Goal: Task Accomplishment & Management: Manage account settings

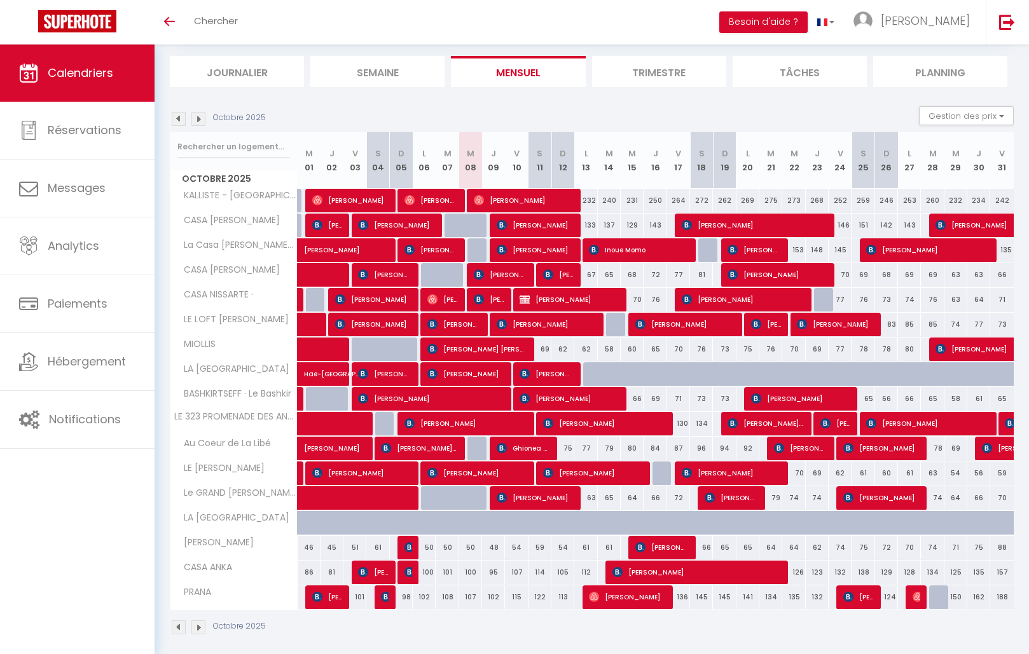
scroll to position [130, 0]
click at [525, 316] on span "[PERSON_NAME]" at bounding box center [546, 324] width 99 height 24
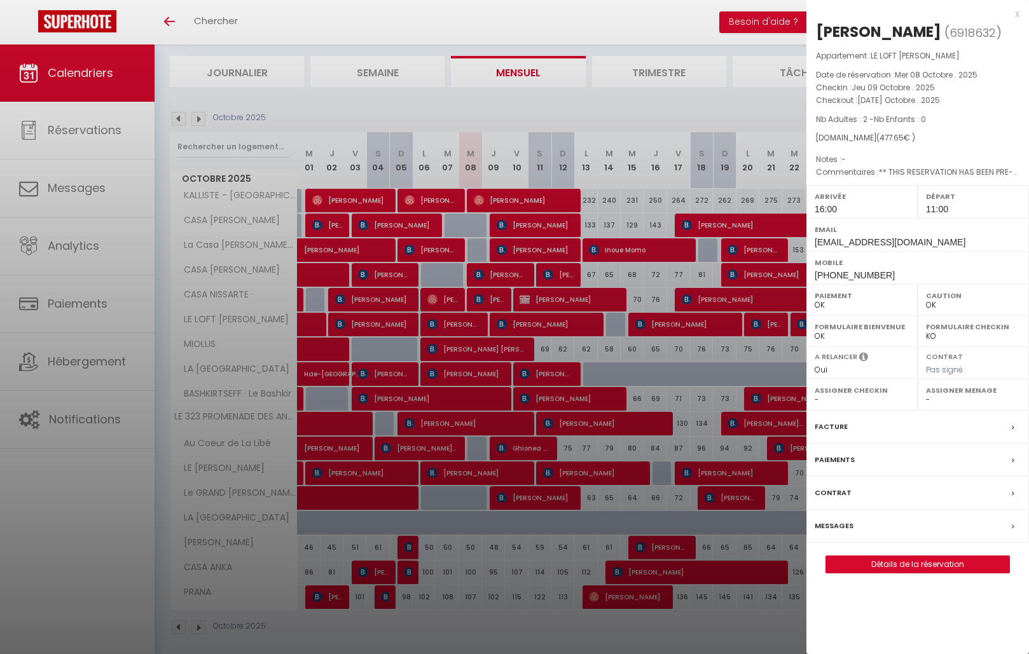
click at [629, 109] on div at bounding box center [514, 327] width 1029 height 654
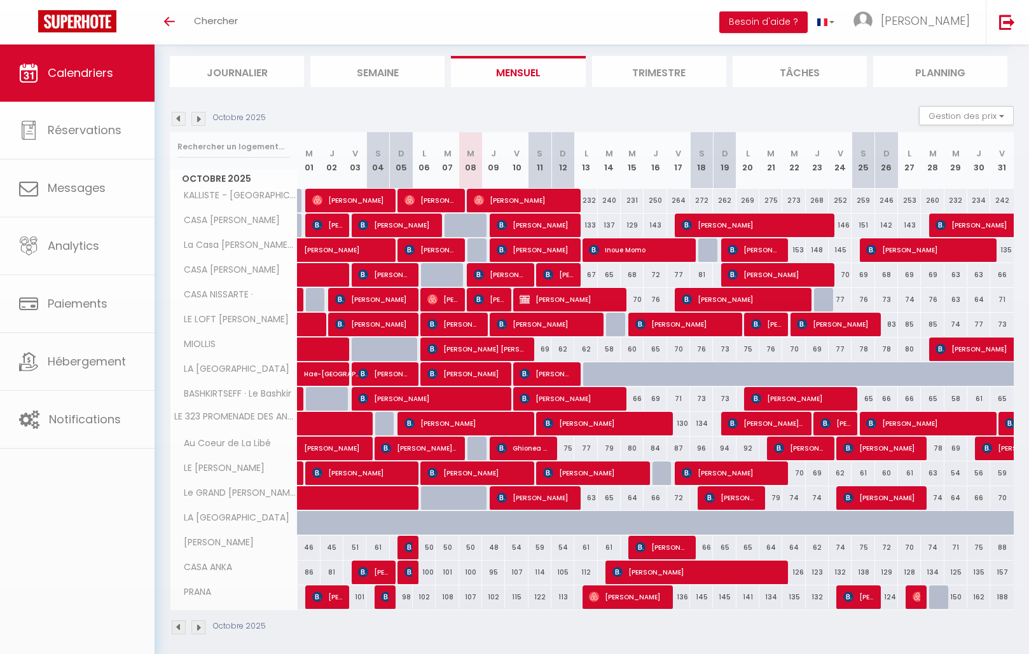
click at [629, 109] on body "🟢 Des questions ou besoin d'assistance pour la migration AirBnB? Prenez rdv >>>…" at bounding box center [514, 288] width 1029 height 749
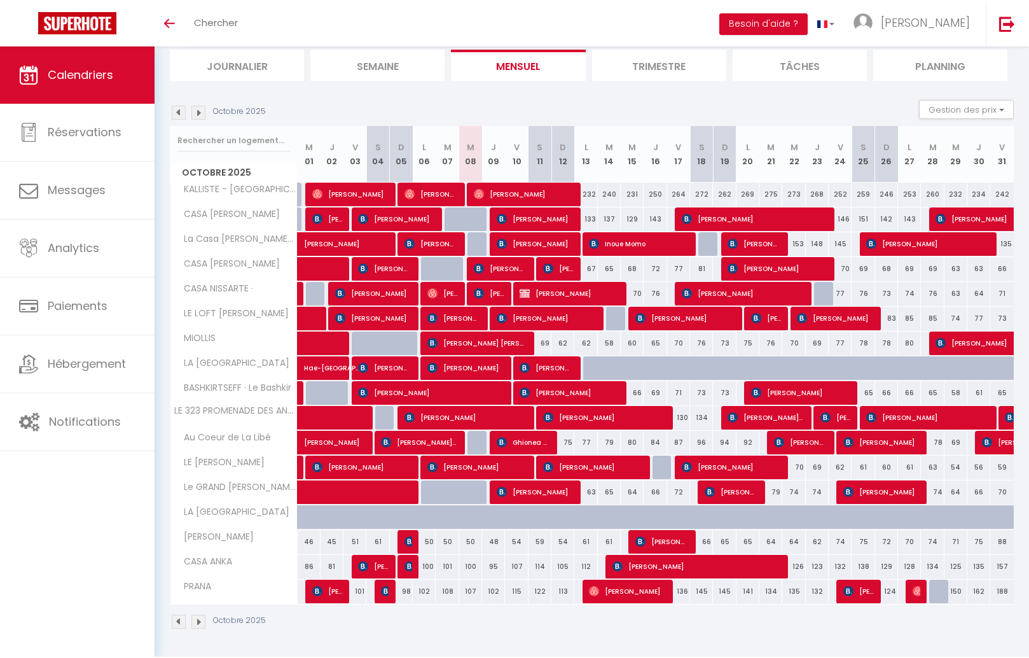
scroll to position [136, 0]
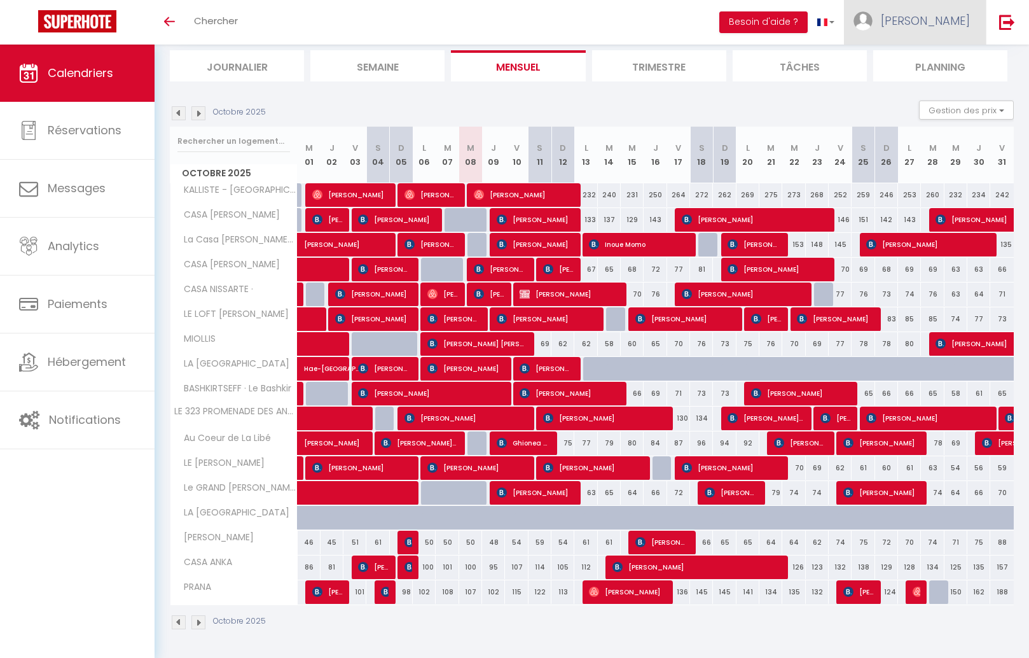
click at [913, 21] on link "[PERSON_NAME]" at bounding box center [915, 22] width 142 height 45
click at [943, 71] on link "Paramètres" at bounding box center [935, 64] width 94 height 22
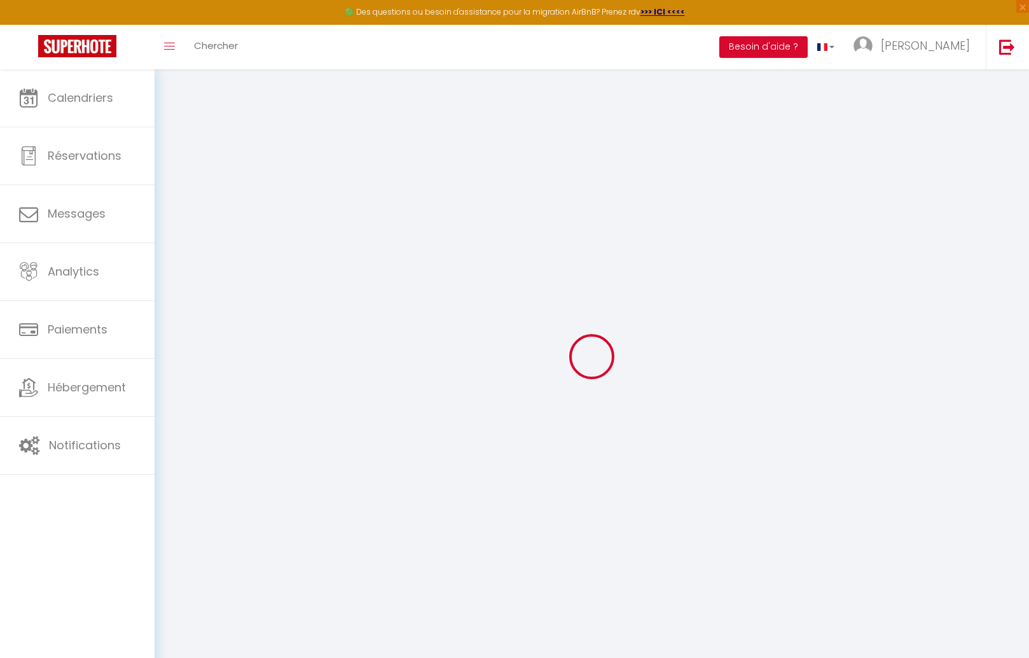
type input "dWwZl6wpsD4DBTShrbjbz3YJn"
type input "e97jXXbZxlgF74Sel8Ps2mAty"
type input "[URL][DOMAIN_NAME]"
select select "fr"
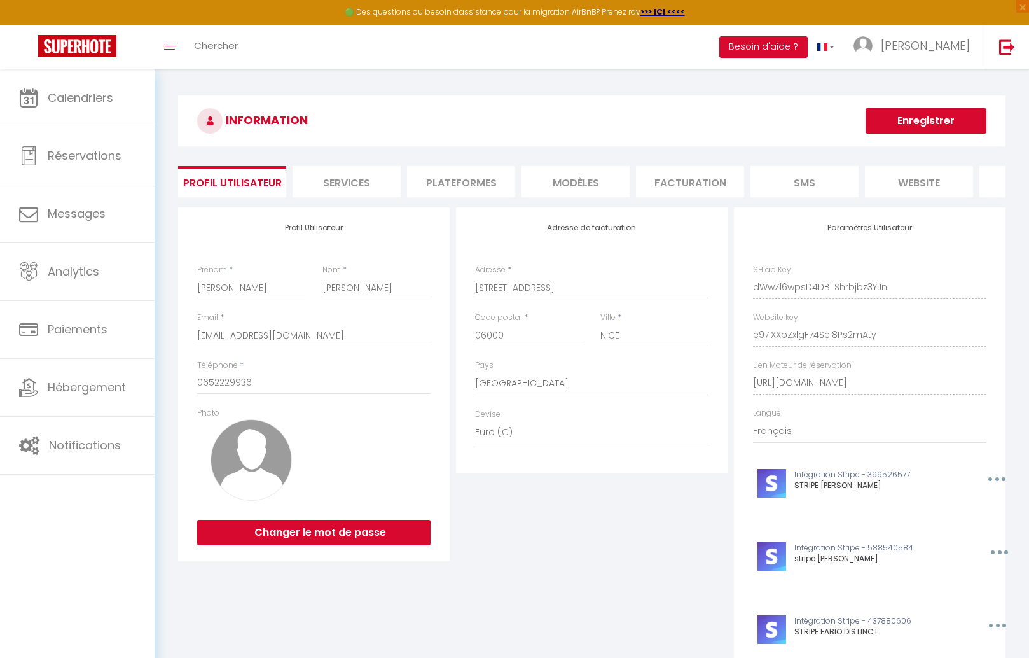
click at [701, 167] on li "Facturation" at bounding box center [690, 181] width 108 height 31
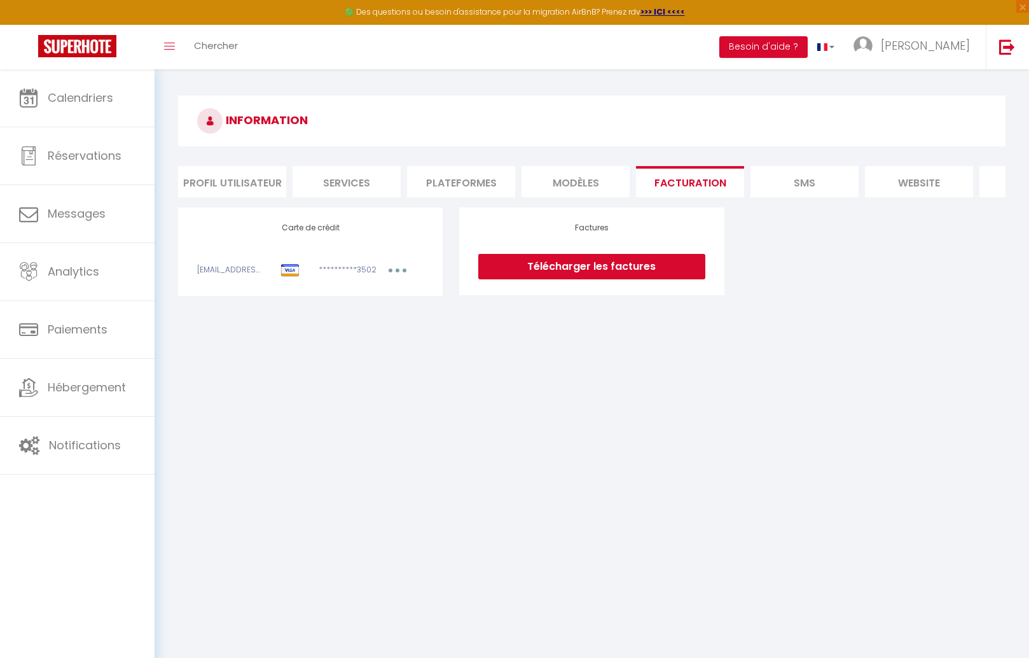
click at [402, 280] on button "button" at bounding box center [398, 272] width 36 height 16
click at [384, 308] on link "Modifier" at bounding box center [380, 298] width 62 height 20
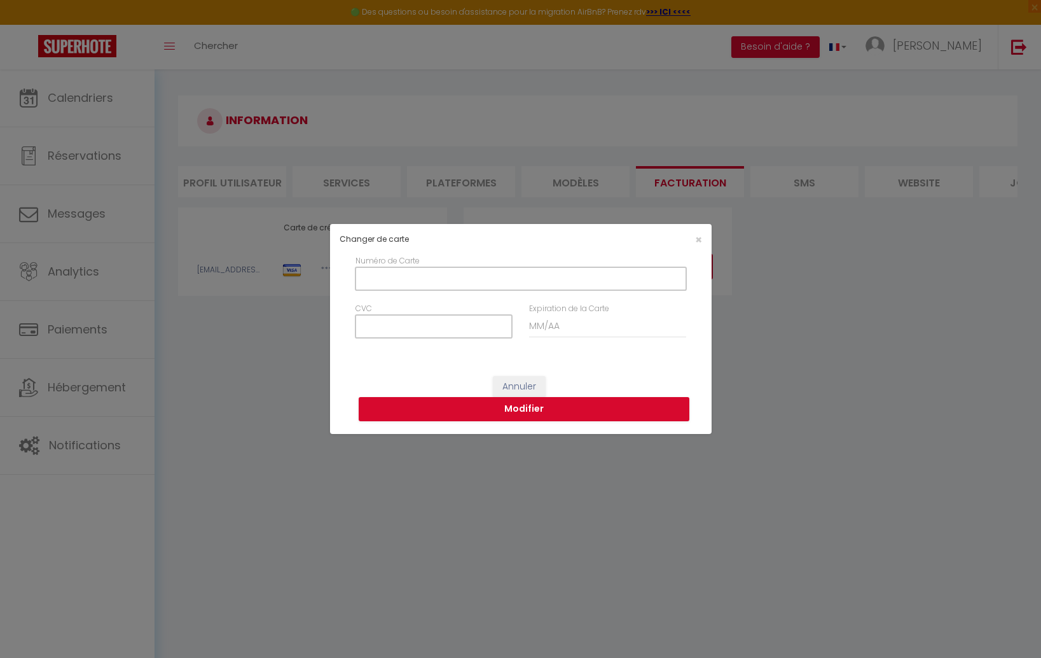
click at [425, 283] on input "Numéro de Carte" at bounding box center [521, 278] width 331 height 23
type input "[PERSON_NAME] [PERSON_NAME]"
click at [393, 335] on input "CVC" at bounding box center [434, 326] width 157 height 23
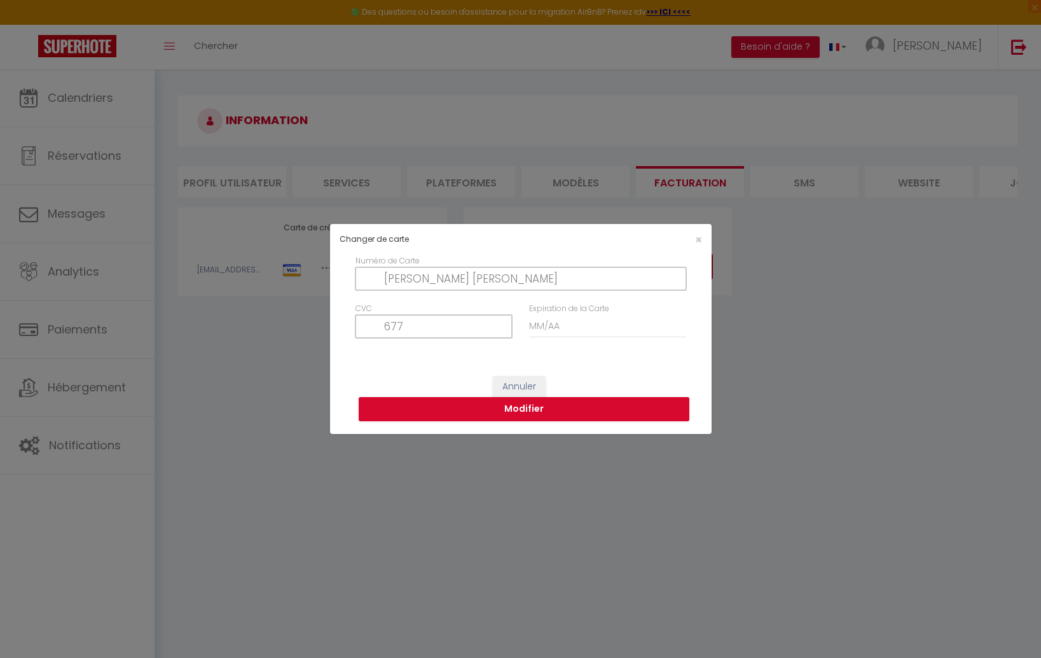
type input "677"
click at [613, 320] on input "Expiration de la Carte" at bounding box center [607, 326] width 157 height 23
type input "03 / 28"
click at [566, 408] on button "Modifier" at bounding box center [524, 409] width 331 height 24
click at [540, 281] on input "Numéro de Carte" at bounding box center [521, 278] width 331 height 23
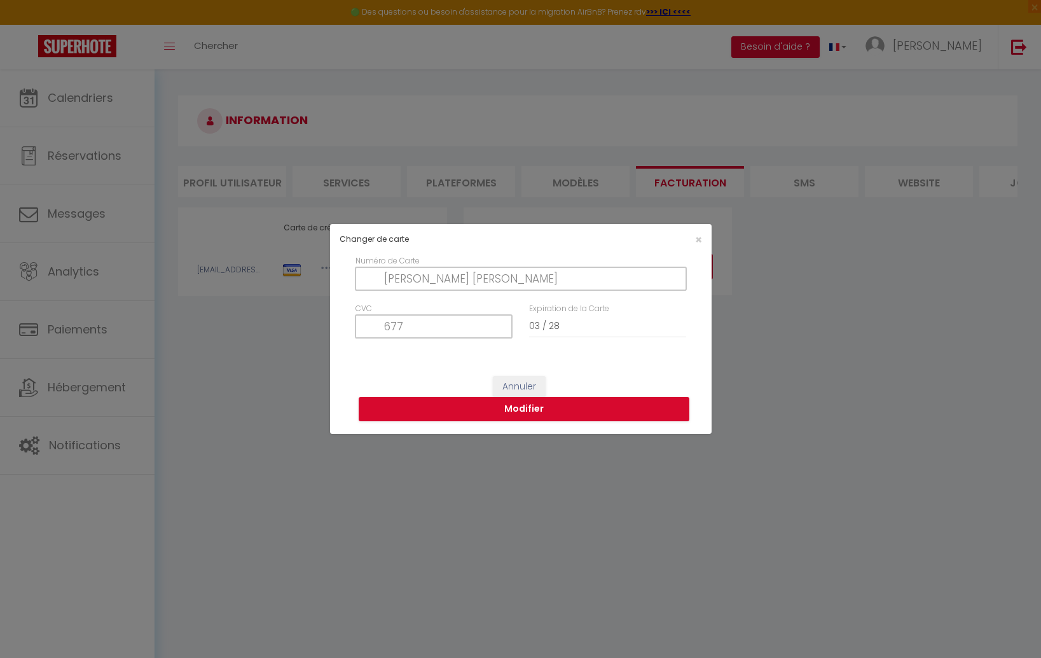
click at [540, 281] on input "Numéro de Carte" at bounding box center [521, 278] width 331 height 23
type input "G"
type input "[CREDIT_CARD_NUMBER]"
click at [562, 408] on button "Modifier" at bounding box center [524, 409] width 331 height 24
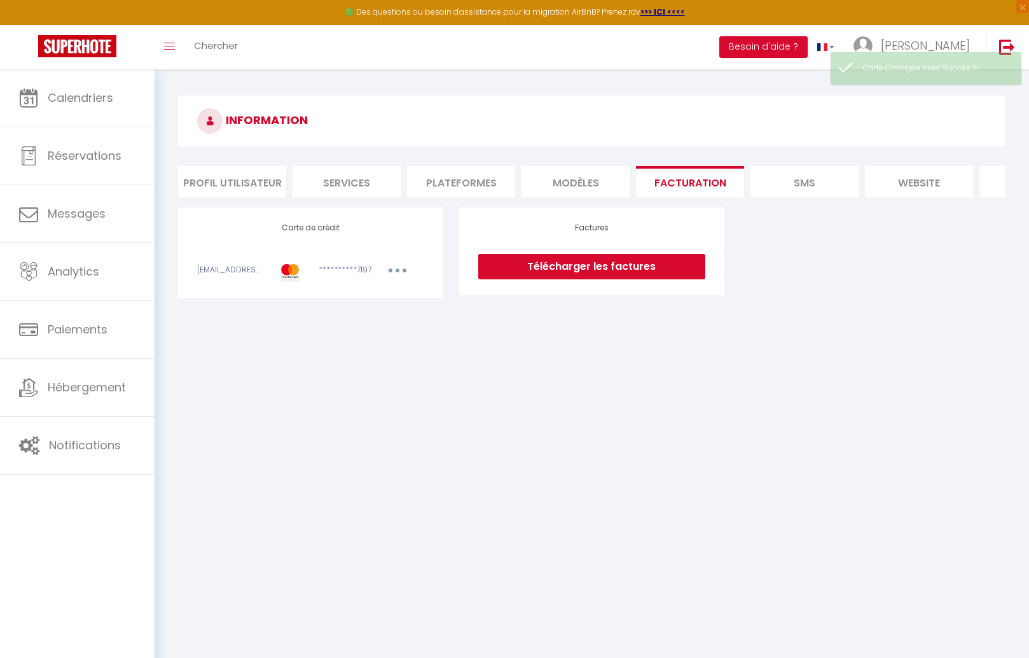
drag, startPoint x: 395, startPoint y: 53, endPoint x: 607, endPoint y: -62, distance: 241.4
click at [607, 0] on html "🟢 Des questions ou besoin d'assistance pour la migration AirBnB? Prenez rdv >>>…" at bounding box center [514, 329] width 1029 height 658
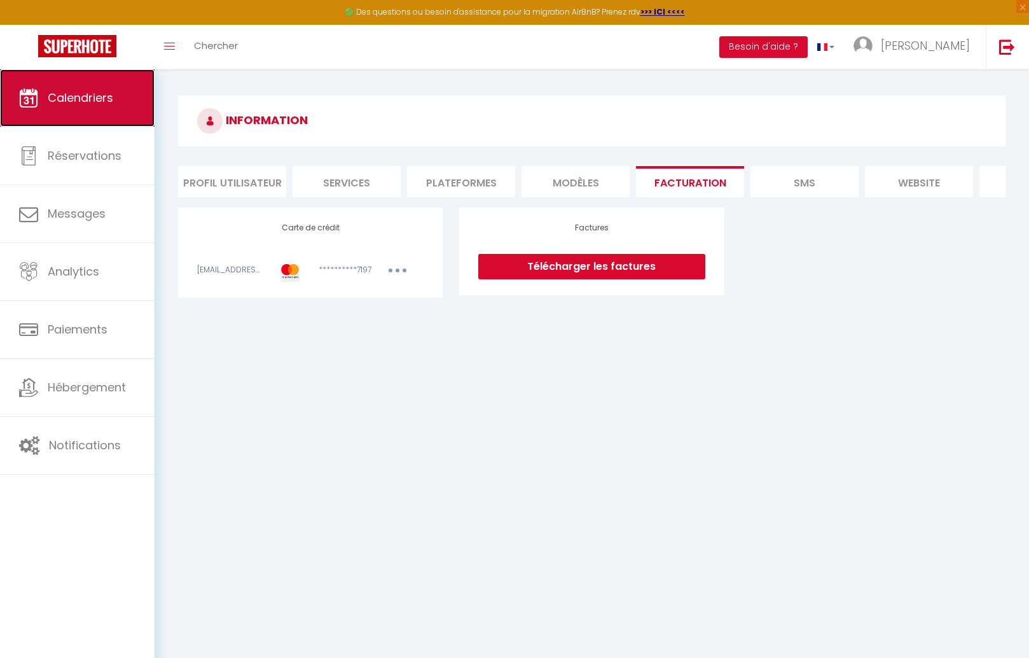
click at [139, 107] on link "Calendriers" at bounding box center [77, 97] width 155 height 57
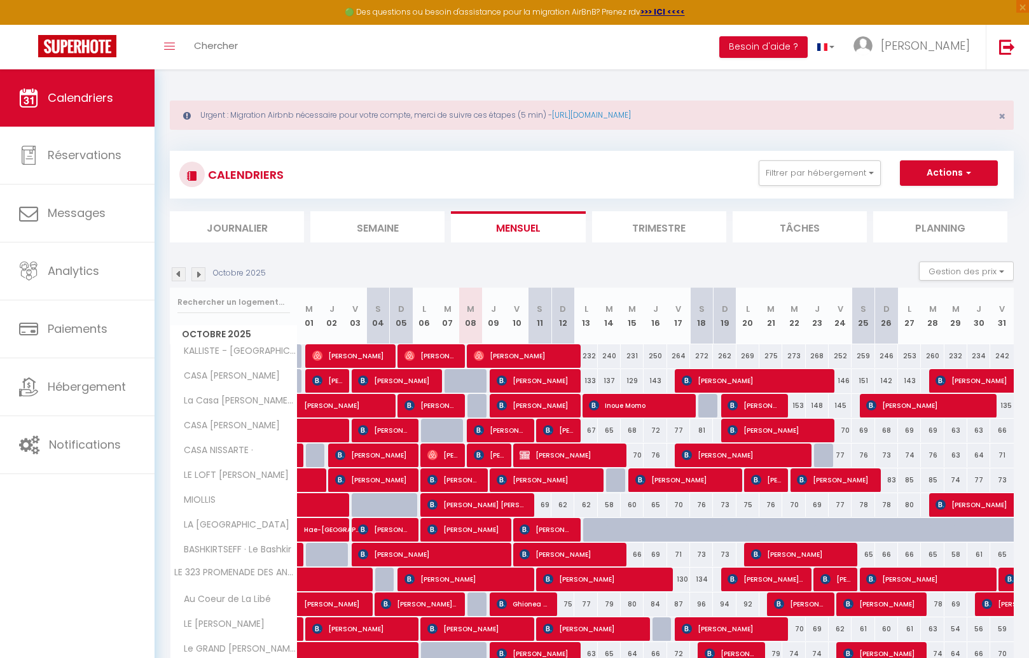
click at [745, 551] on div at bounding box center [755, 555] width 23 height 24
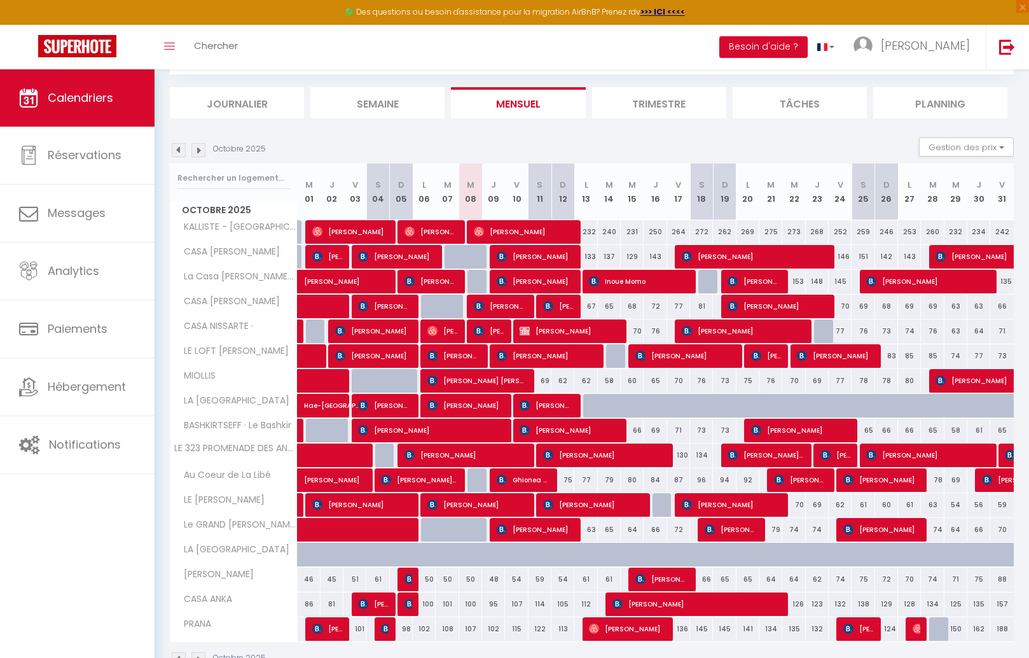
scroll to position [161, 0]
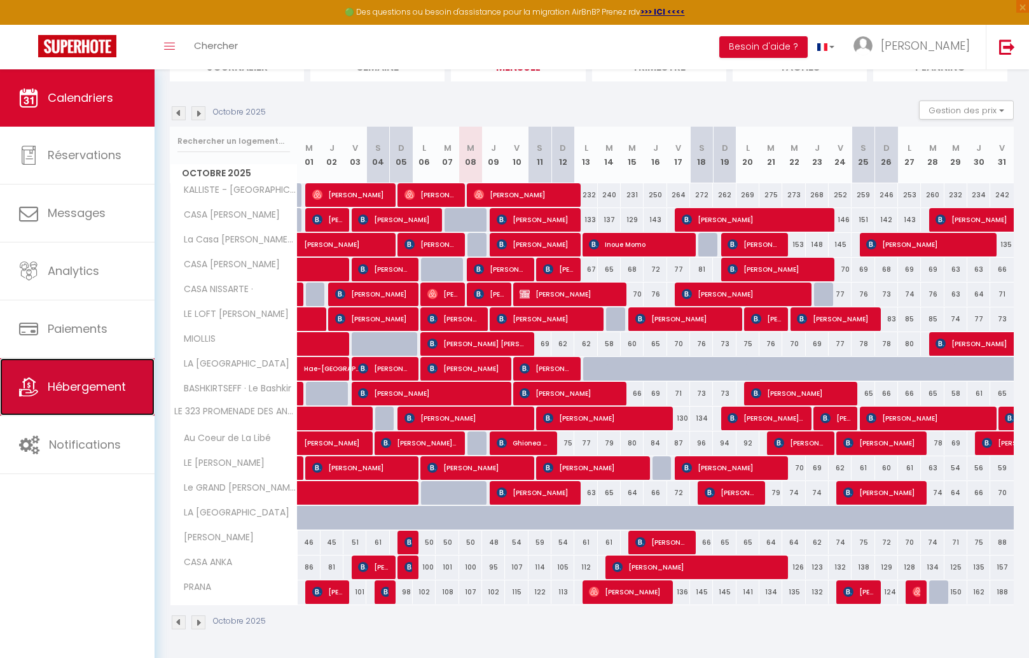
click at [95, 403] on link "Hébergement" at bounding box center [77, 386] width 155 height 57
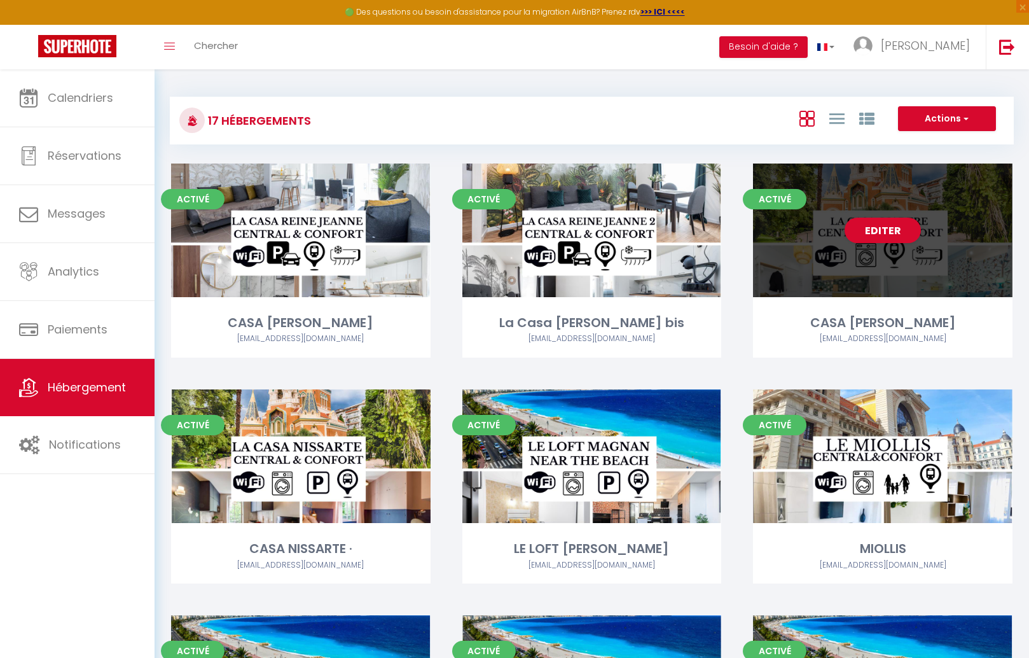
click at [885, 275] on div "Editer" at bounding box center [883, 230] width 260 height 134
select select "3"
select select "2"
select select "1"
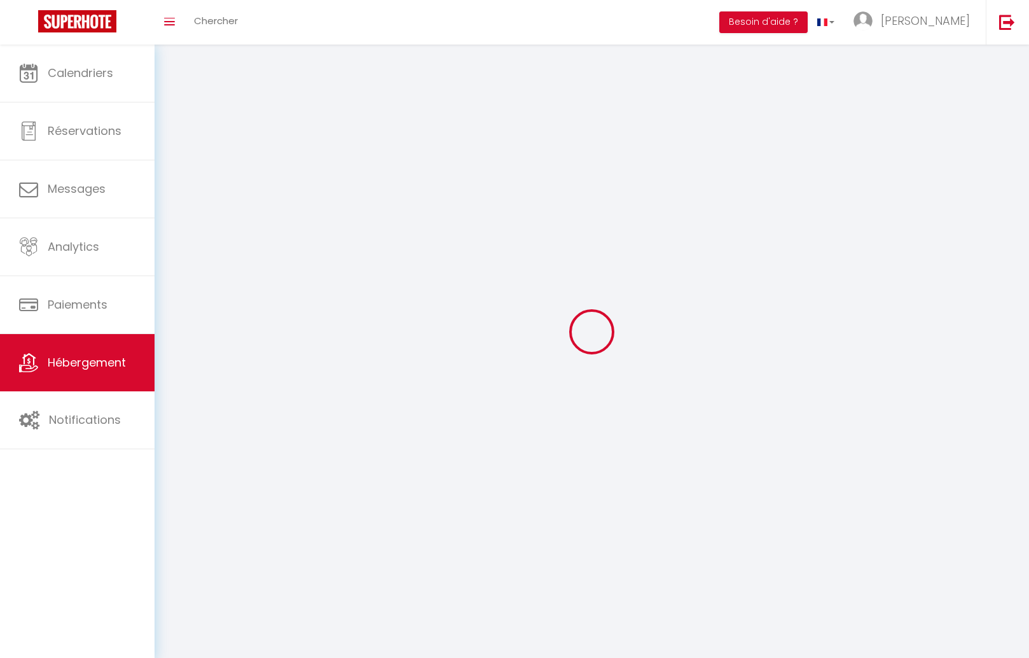
select select
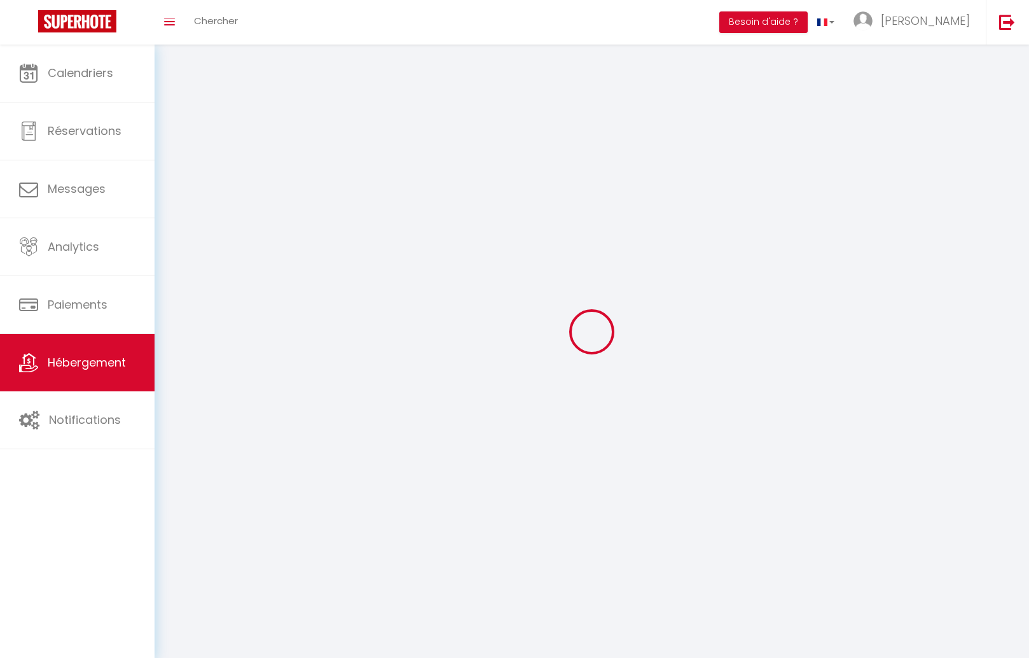
checkbox input "false"
select select
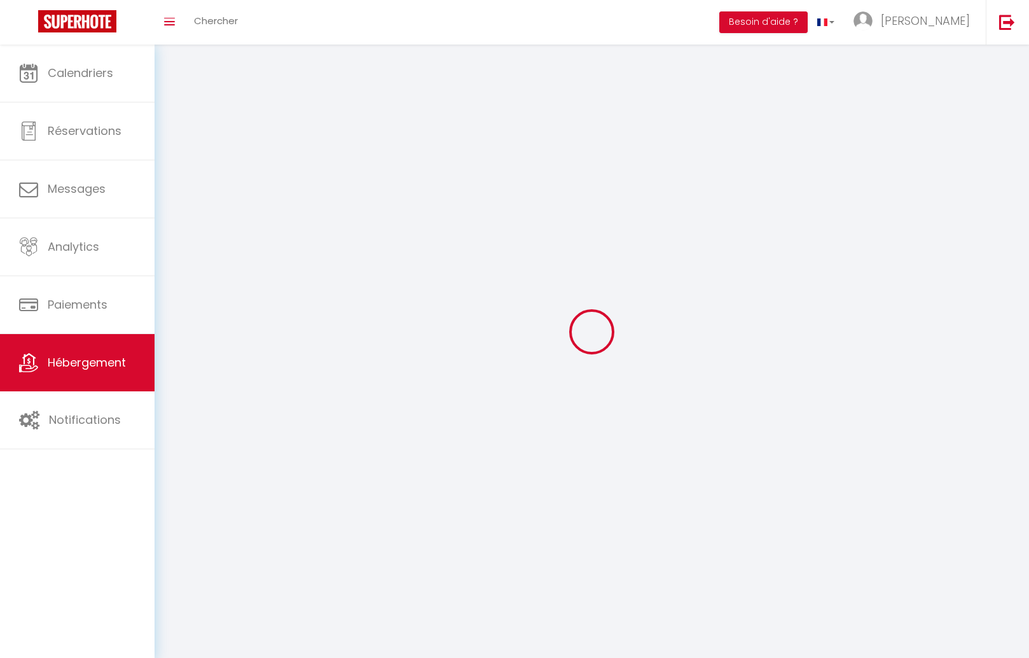
select select
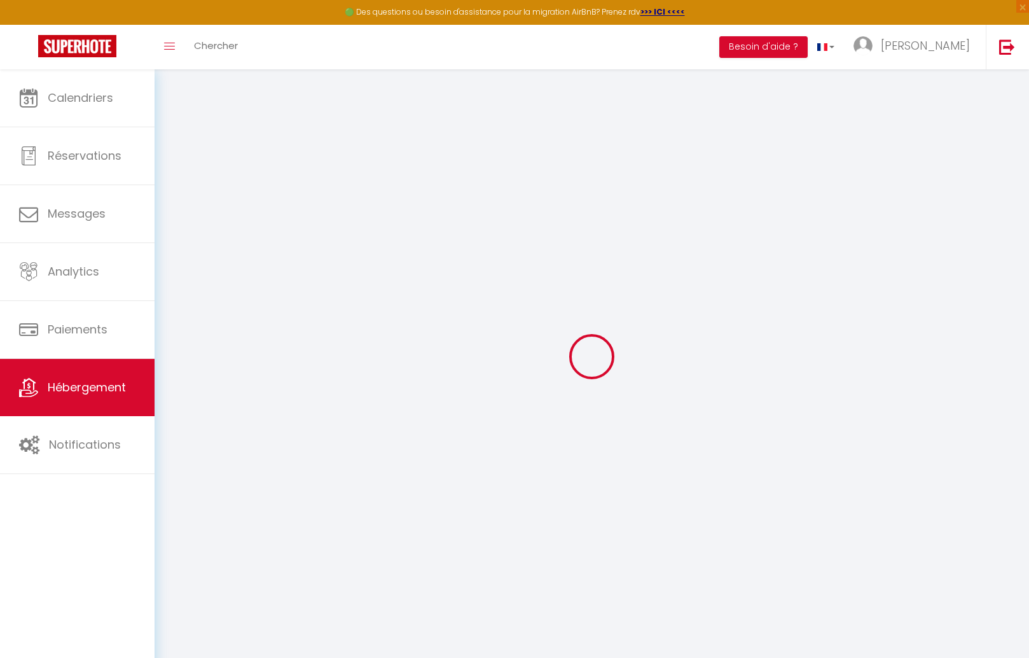
select select "+ 22 %"
select select "+ 25 %"
select select "1538-19029107"
checkbox input "false"
checkbox input "true"
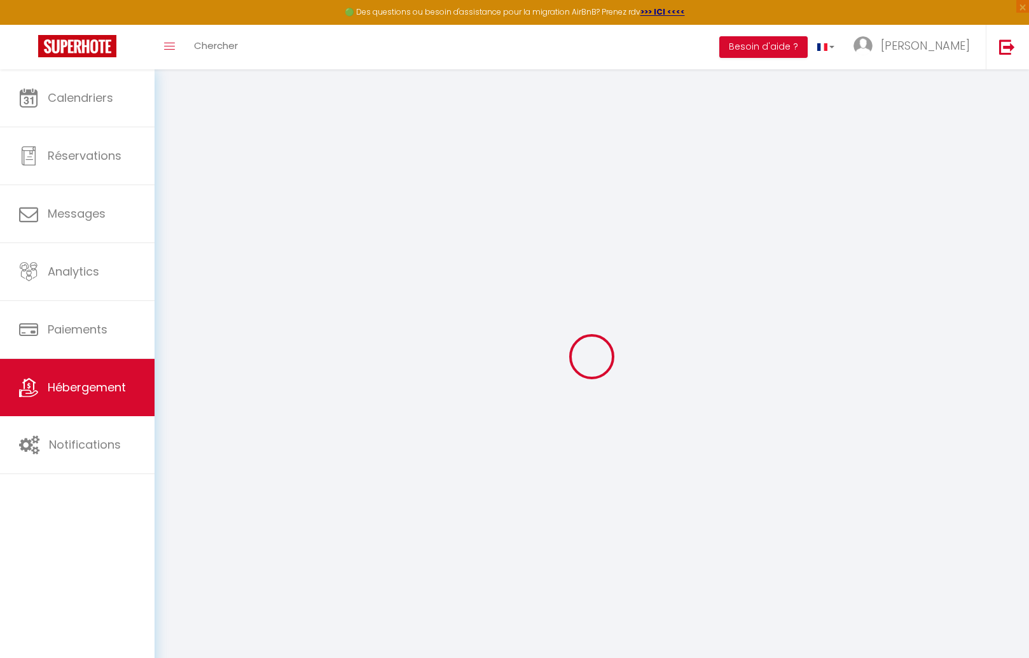
checkbox input "false"
select select "EUR"
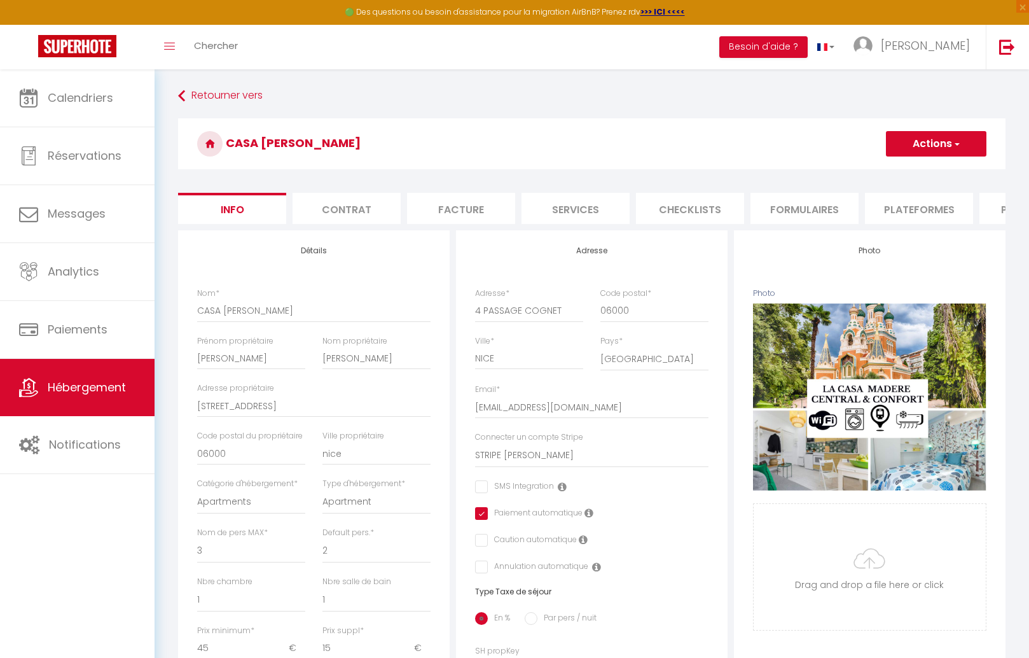
click at [808, 210] on li "Formulaires" at bounding box center [805, 208] width 108 height 31
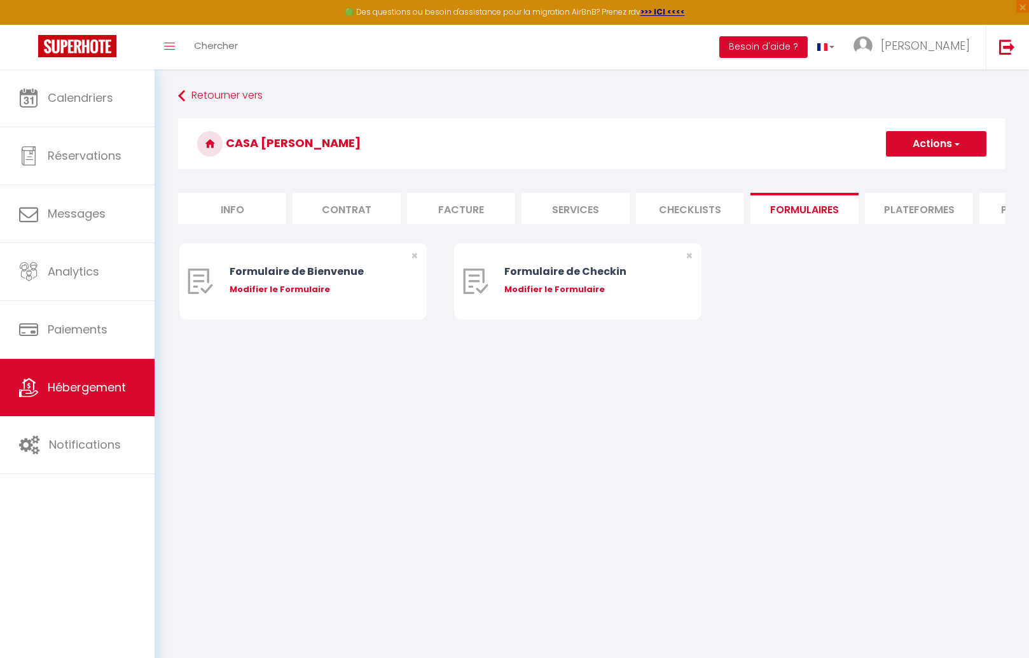
click at [955, 211] on li "Plateformes" at bounding box center [919, 208] width 108 height 31
select select
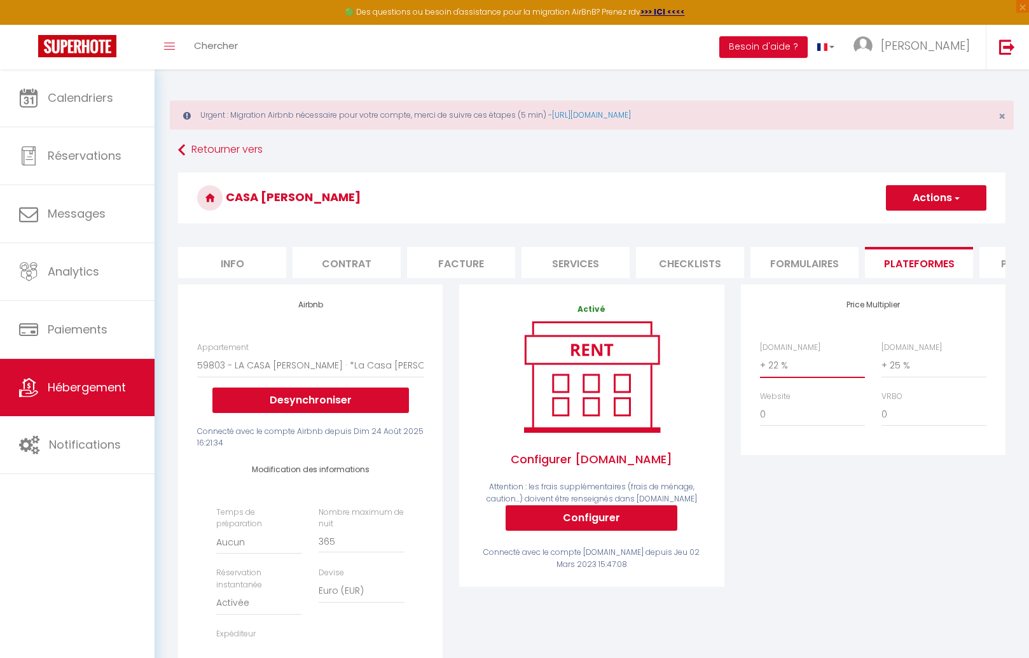
click at [799, 373] on select "0 + 1 % + 2 % + 3 % + 4 % + 5 % + 6 % + 7 % + 8 % + 9 %" at bounding box center [812, 365] width 105 height 24
click at [924, 375] on select "0 + 1 % + 2 % + 3 % + 4 % + 5 % + 6 % + 7 % + 8 % + 9 %" at bounding box center [934, 365] width 105 height 24
select select "+ 20 %"
click at [882, 365] on select "0 + 1 % + 2 % + 3 % + 4 % + 5 % + 6 % + 7 % + 8 % + 9 %" at bounding box center [934, 365] width 105 height 24
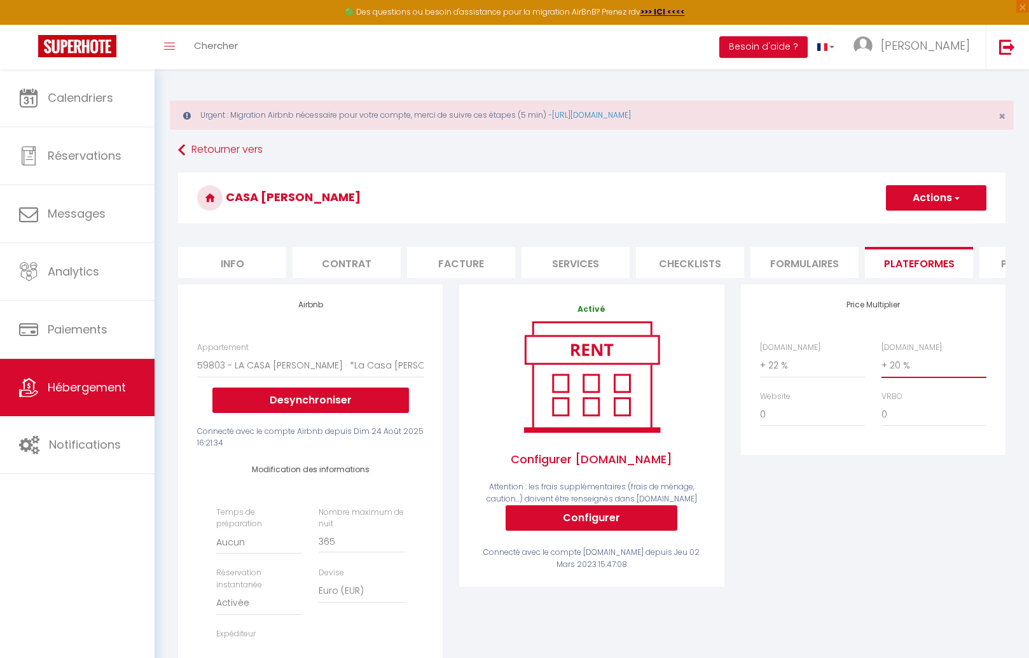
select select
click at [968, 194] on button "Actions" at bounding box center [936, 197] width 100 height 25
click at [938, 218] on link "Enregistrer" at bounding box center [935, 226] width 100 height 17
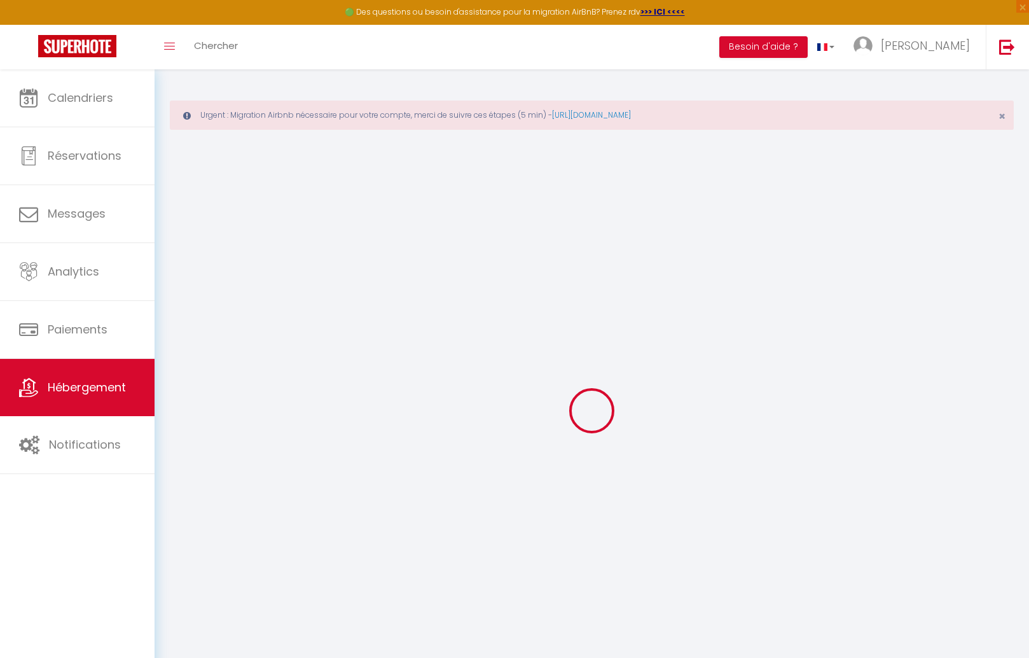
select select "EUR"
select select
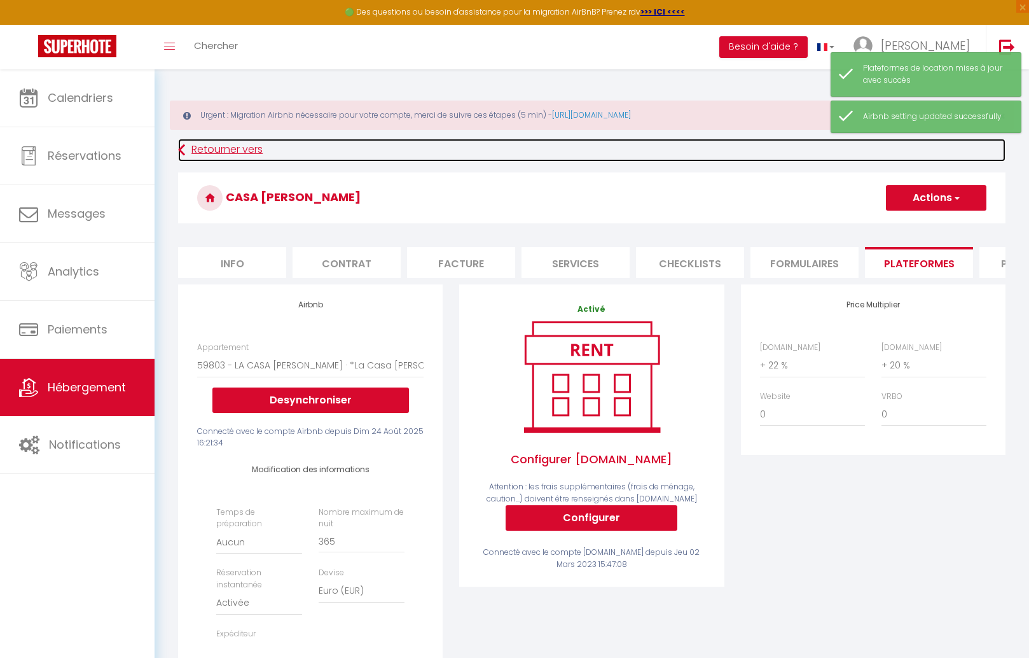
click at [229, 147] on link "Retourner vers" at bounding box center [591, 150] width 827 height 23
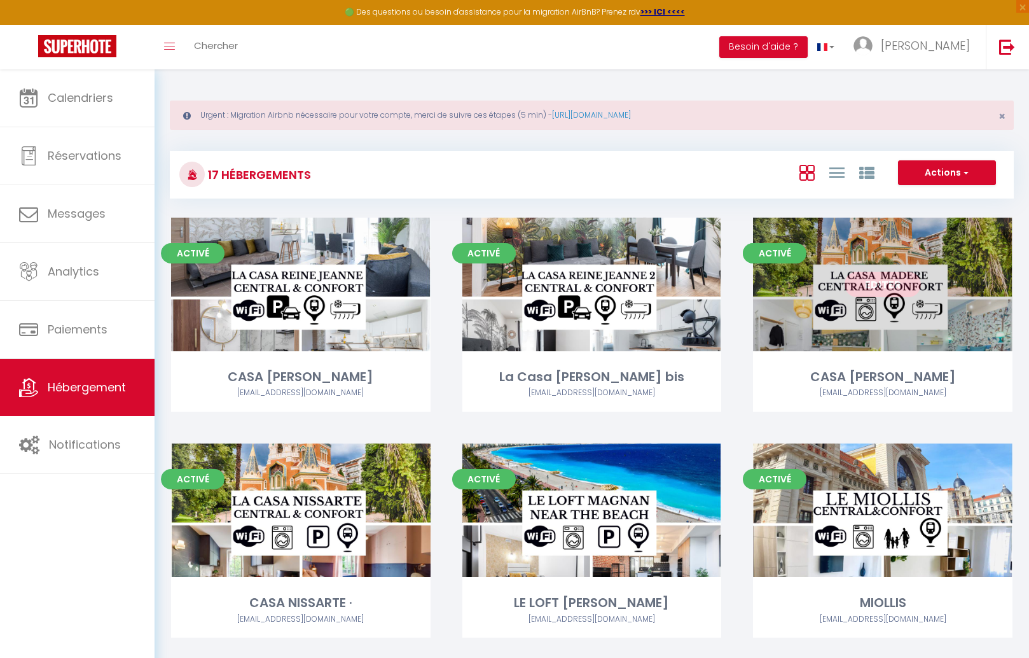
click at [896, 288] on link "Editer" at bounding box center [883, 284] width 76 height 25
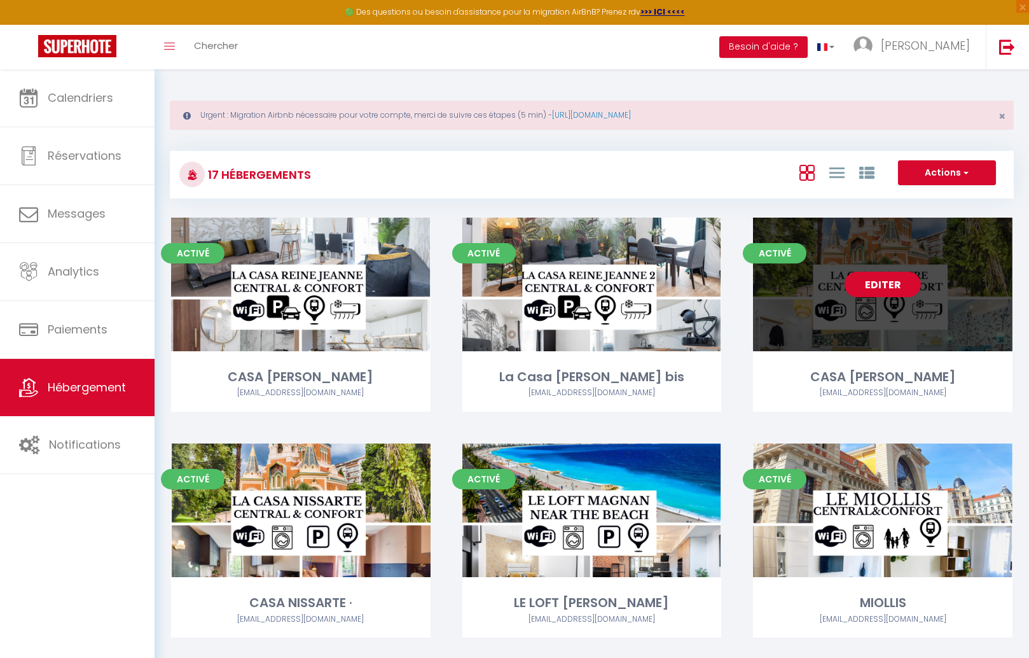
click at [896, 288] on link "Editer" at bounding box center [883, 284] width 76 height 25
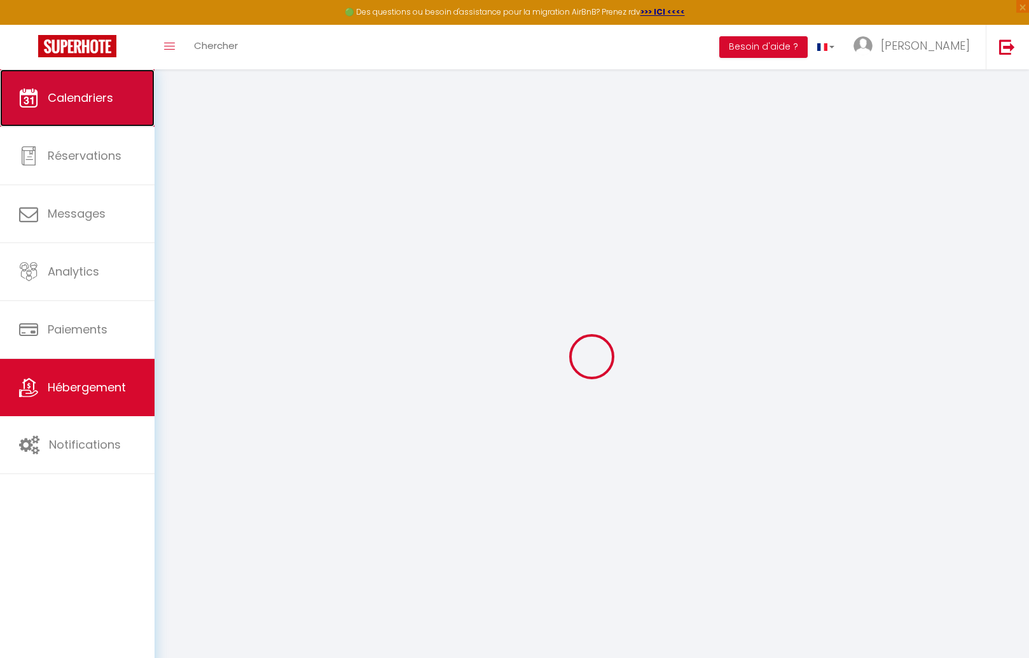
click at [146, 88] on link "Calendriers" at bounding box center [77, 97] width 155 height 57
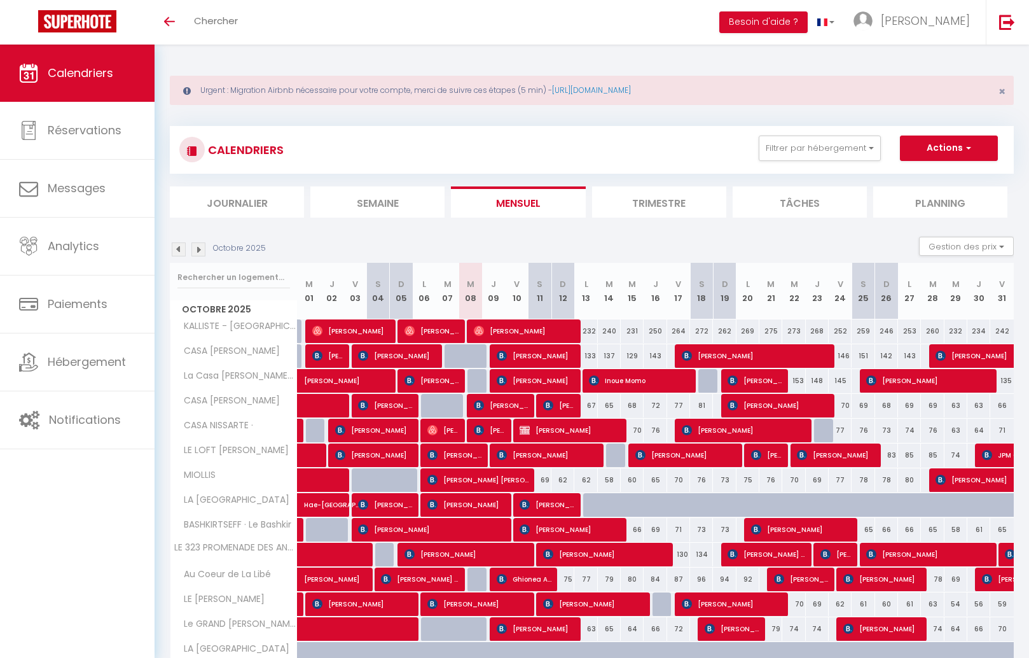
scroll to position [9, 0]
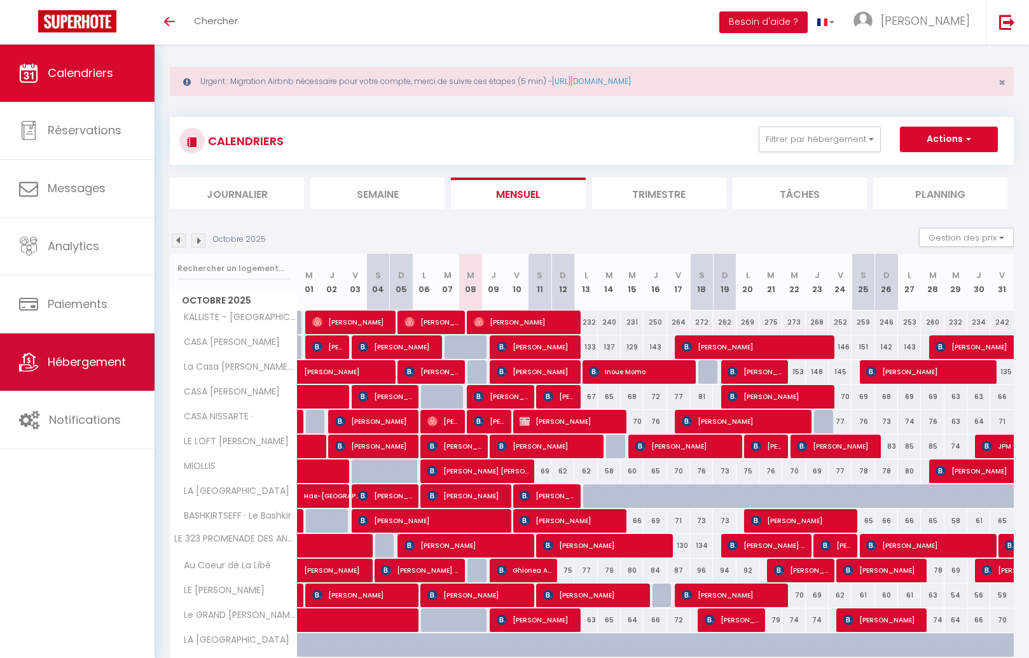
click at [97, 382] on link "Hébergement" at bounding box center [77, 361] width 155 height 57
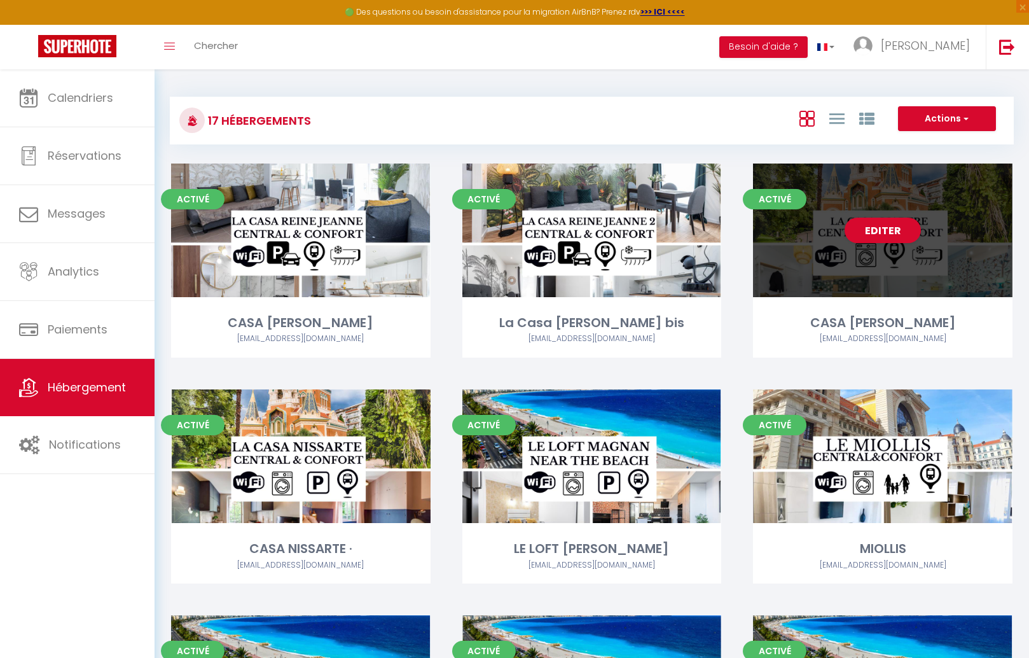
click at [859, 253] on div "Editer" at bounding box center [883, 230] width 260 height 134
select select "3"
select select "2"
select select "1"
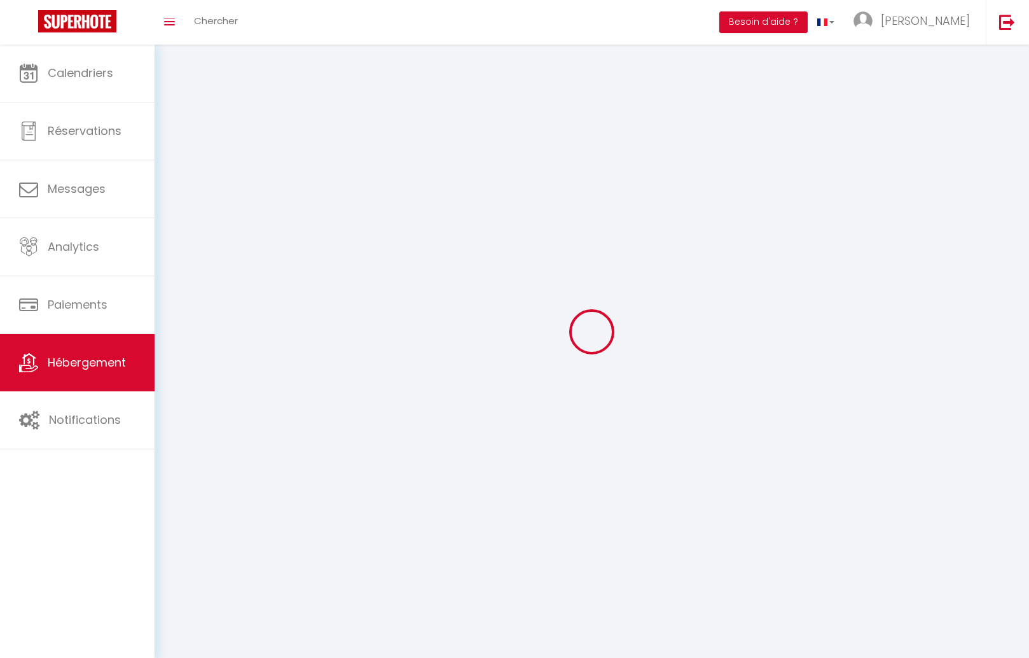
select select
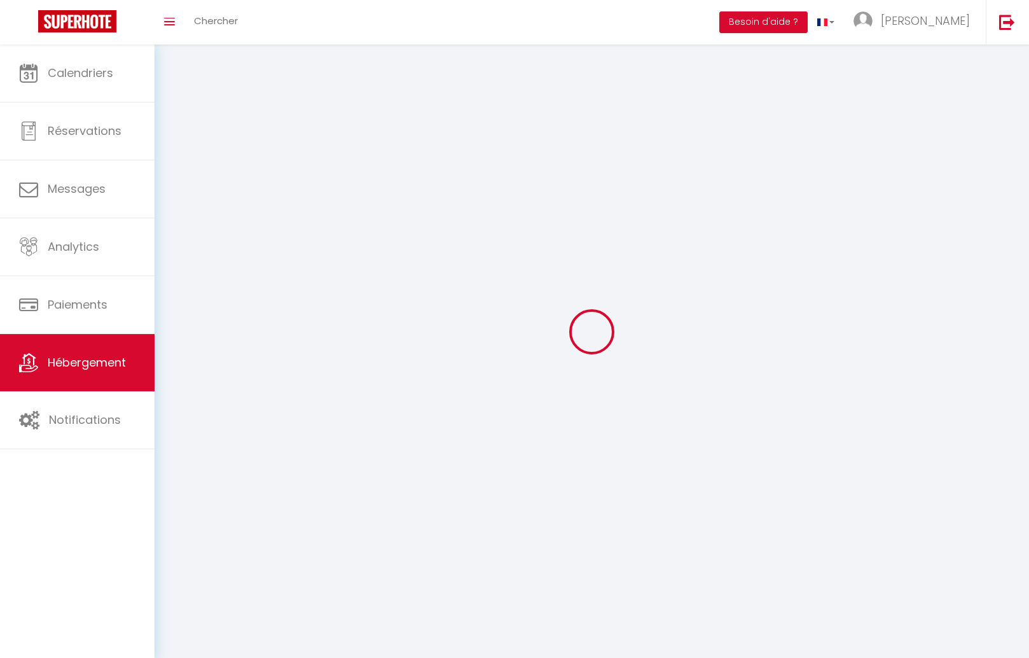
checkbox input "false"
select select
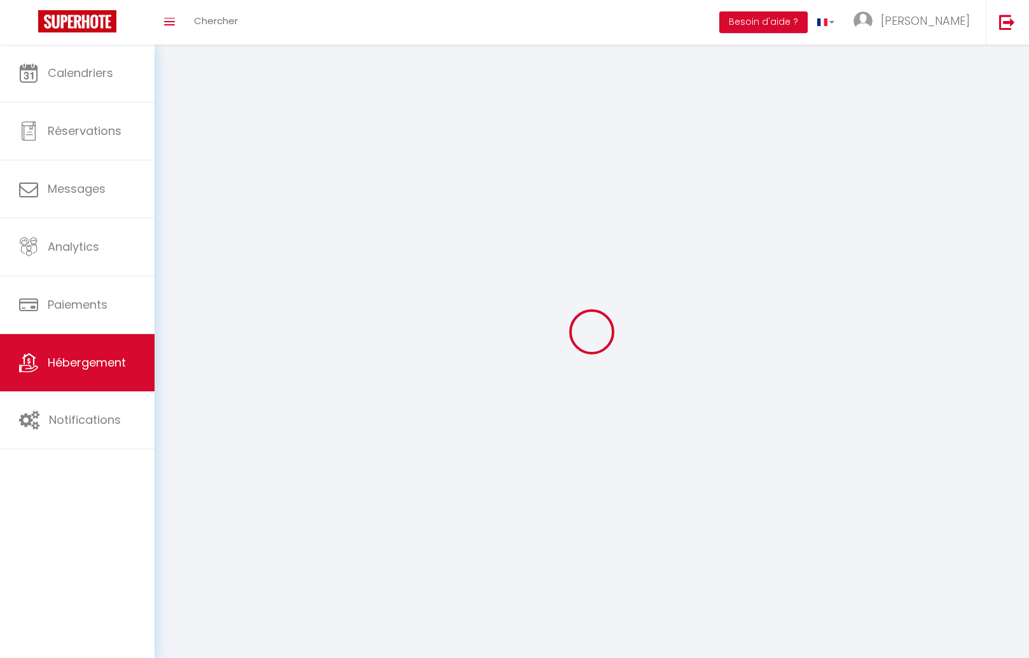
select select
select select "1"
select select
select select "28"
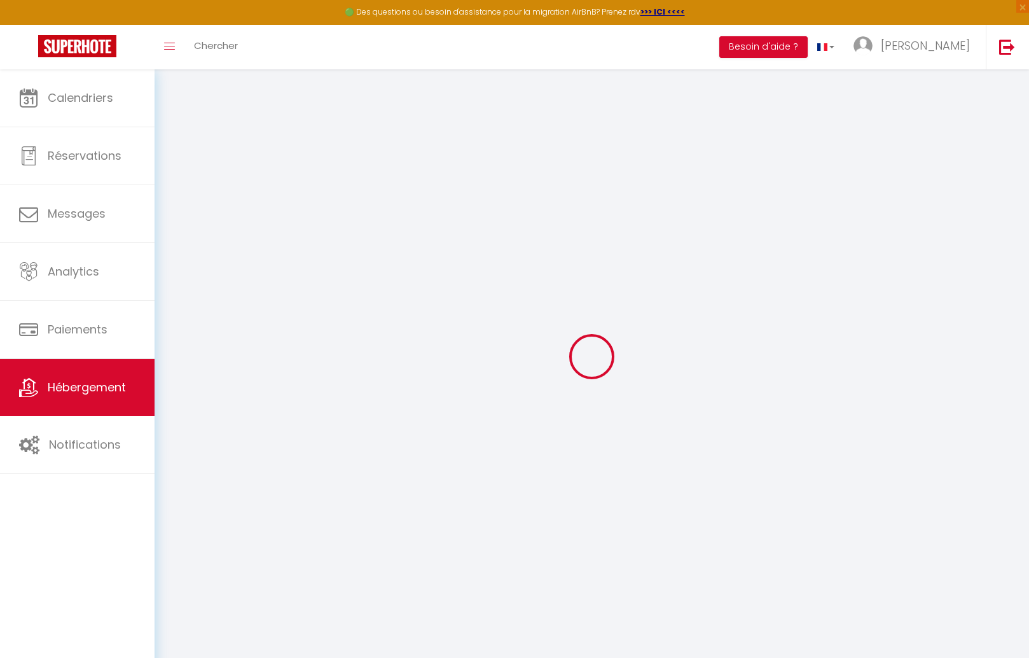
select select
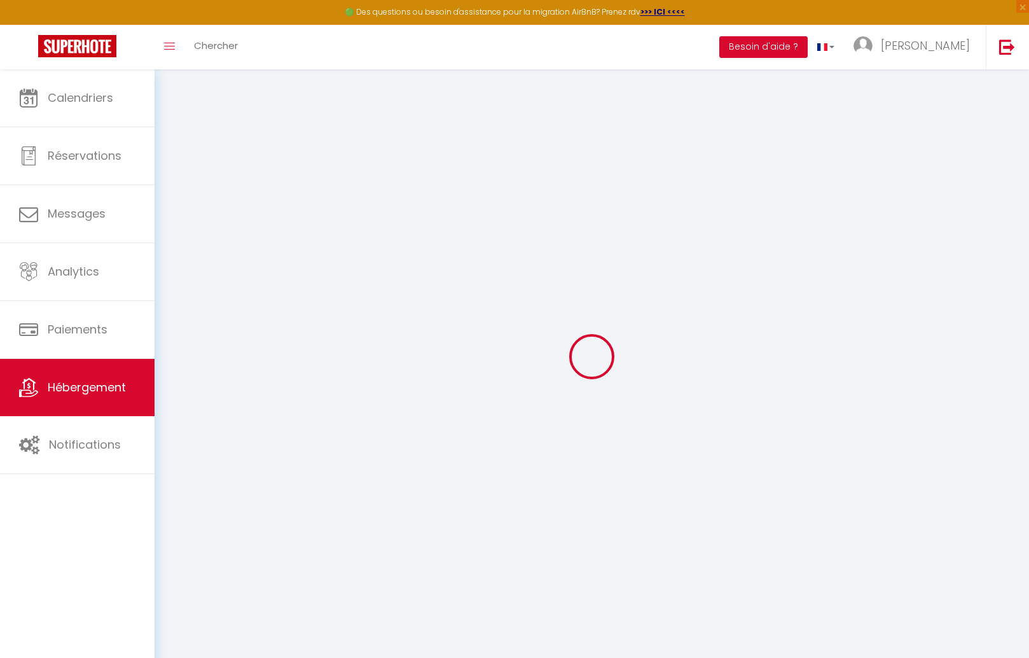
select select
checkbox input "false"
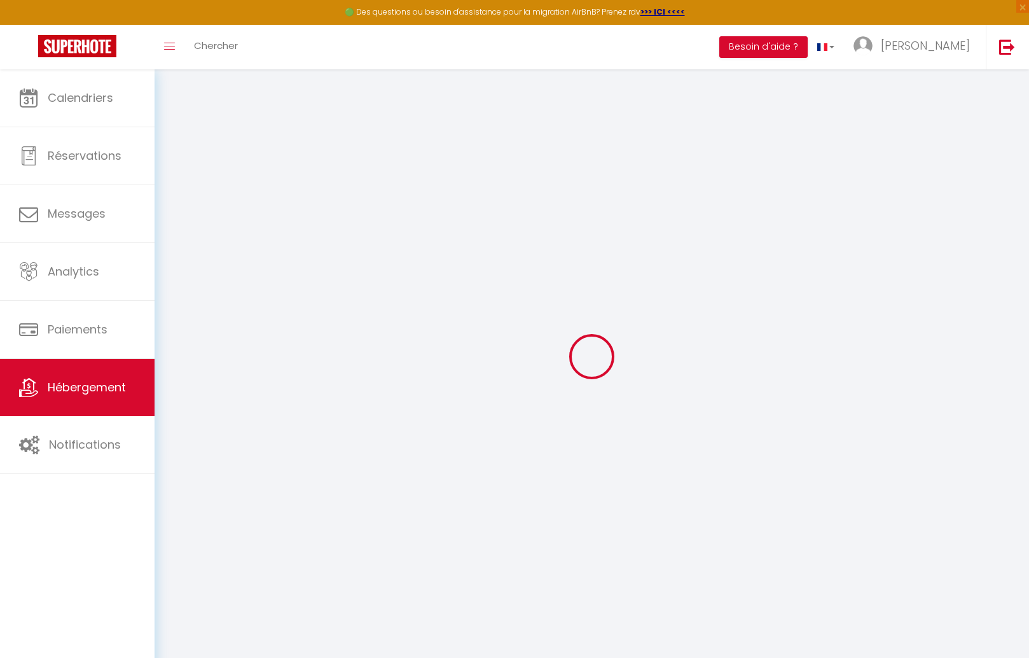
select select
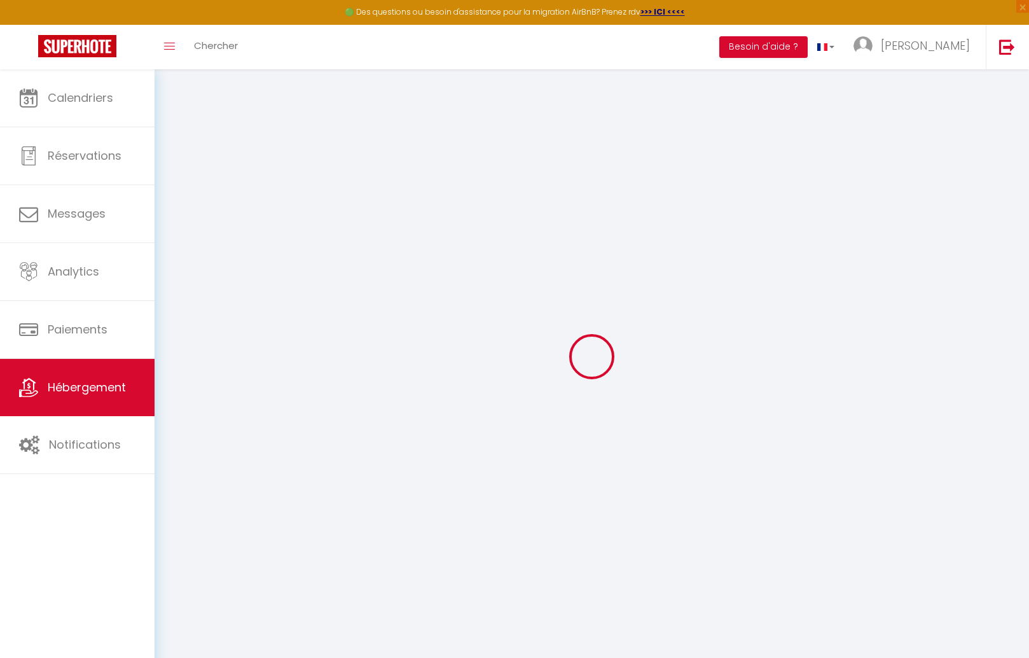
select select
checkbox input "false"
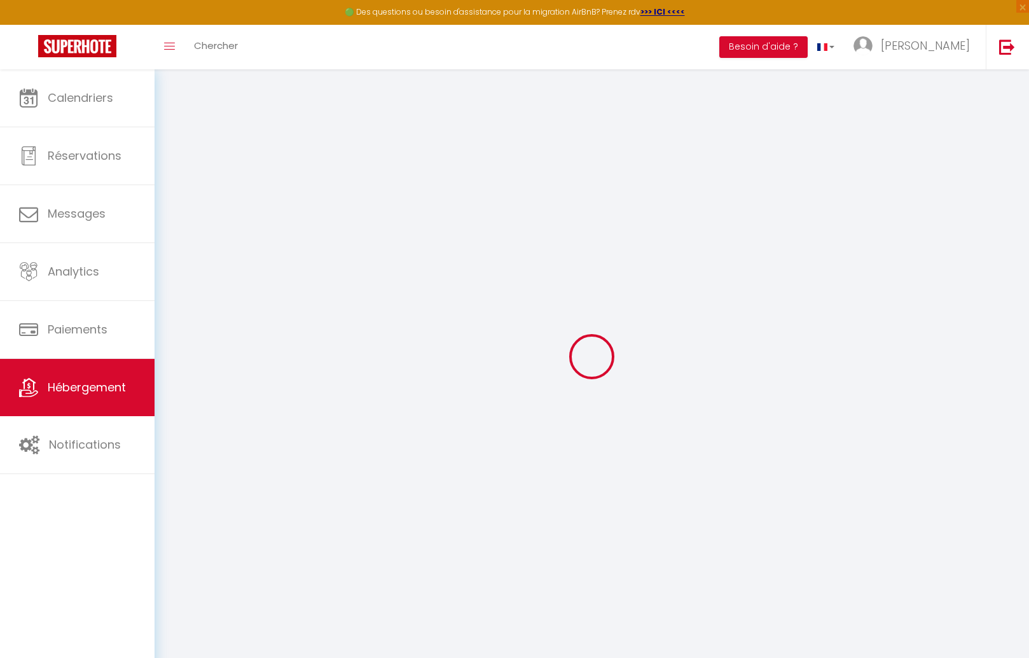
checkbox input "false"
select select
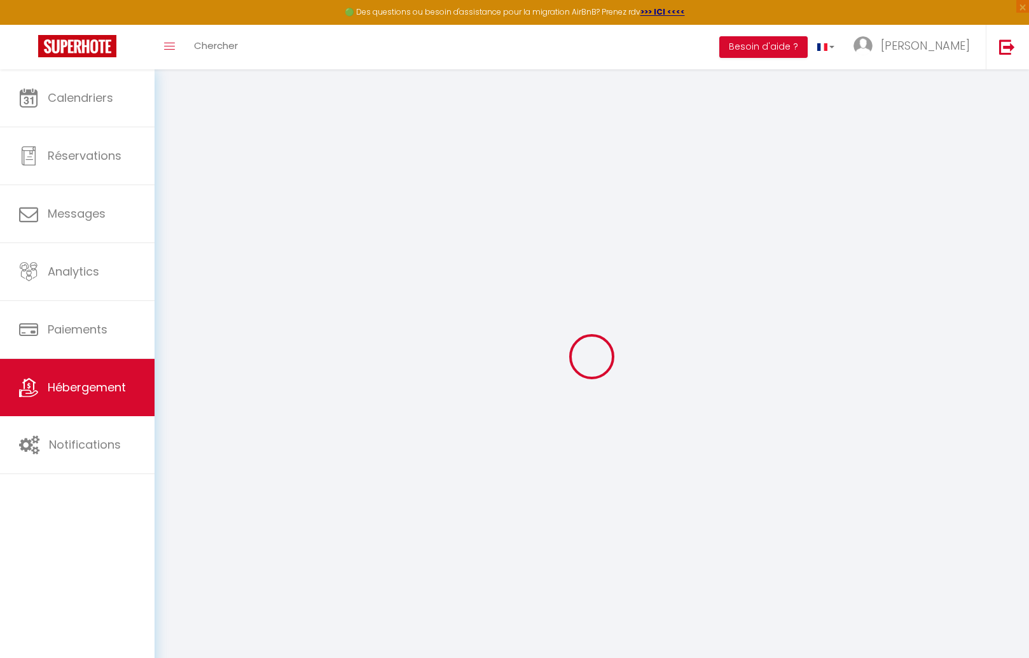
select select
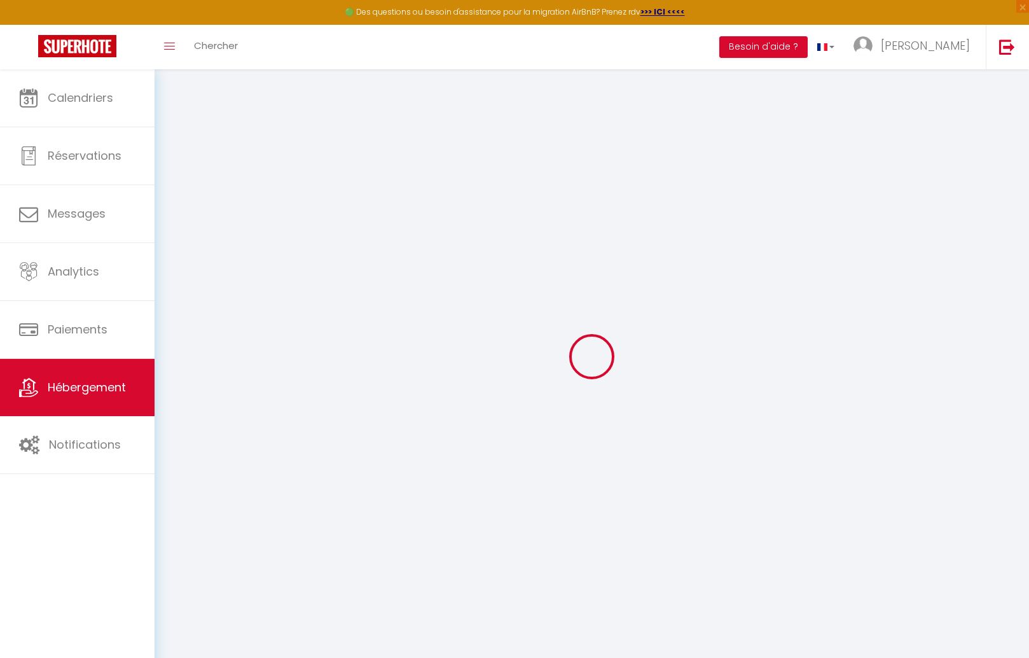
checkbox input "false"
select select
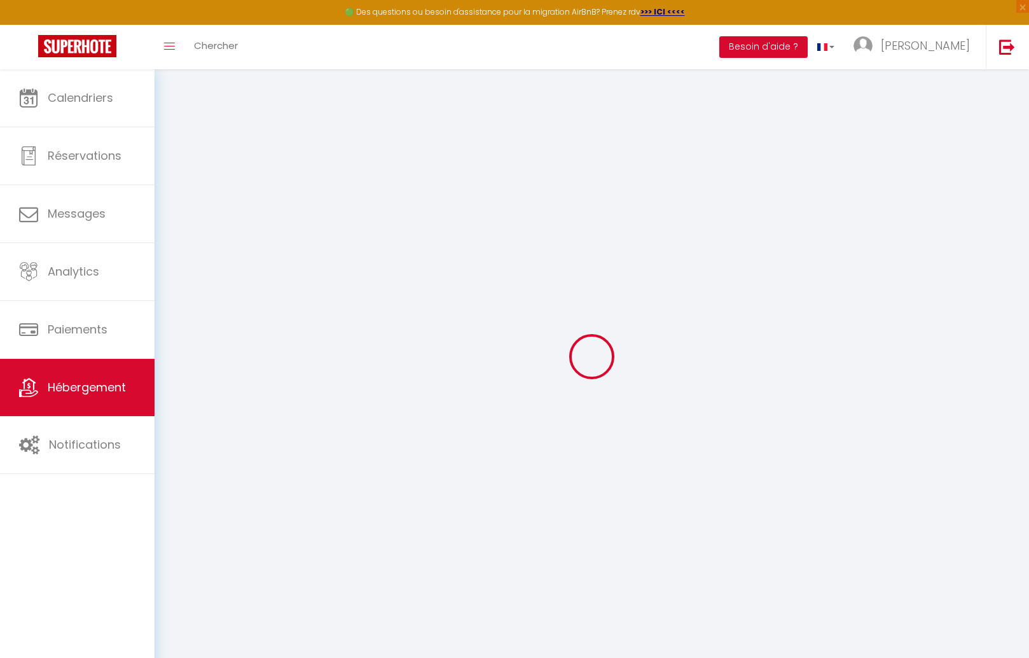
select select
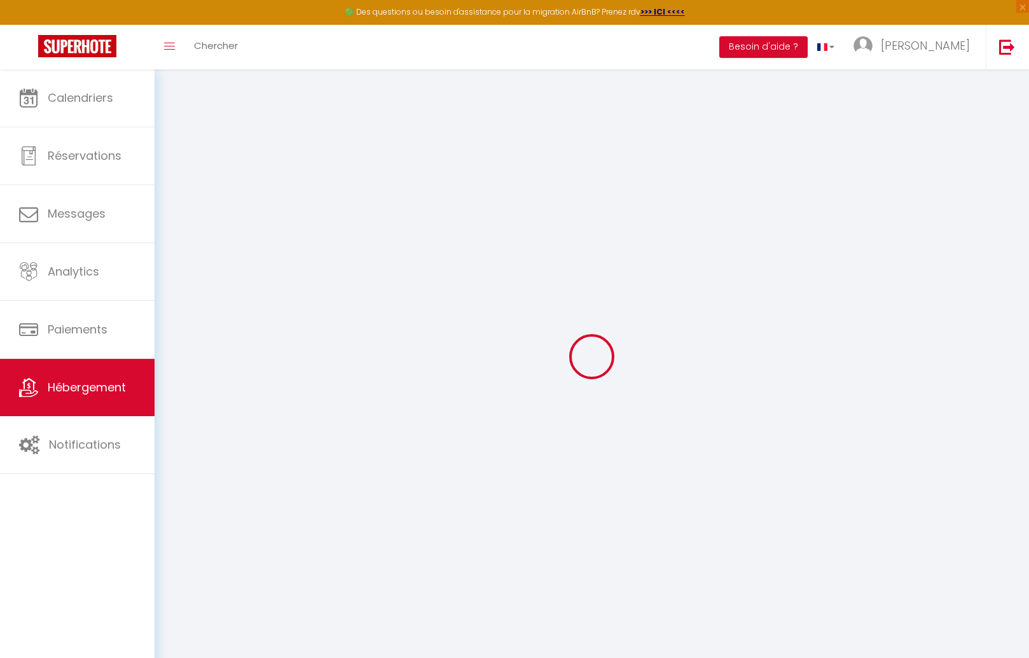
select select
checkbox input "false"
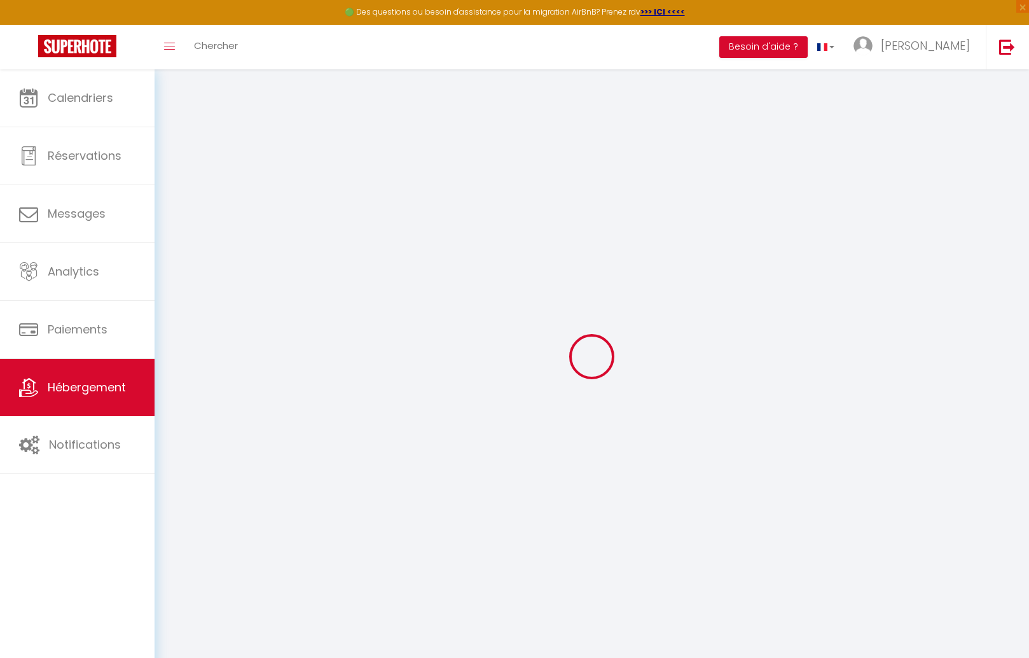
checkbox input "false"
select select
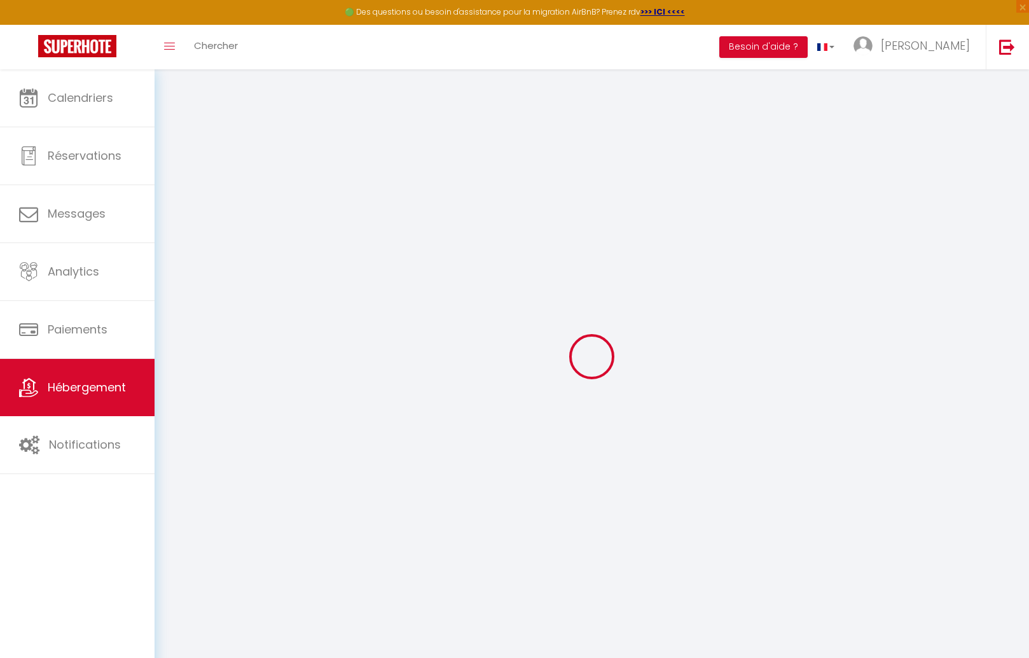
select select
checkbox input "false"
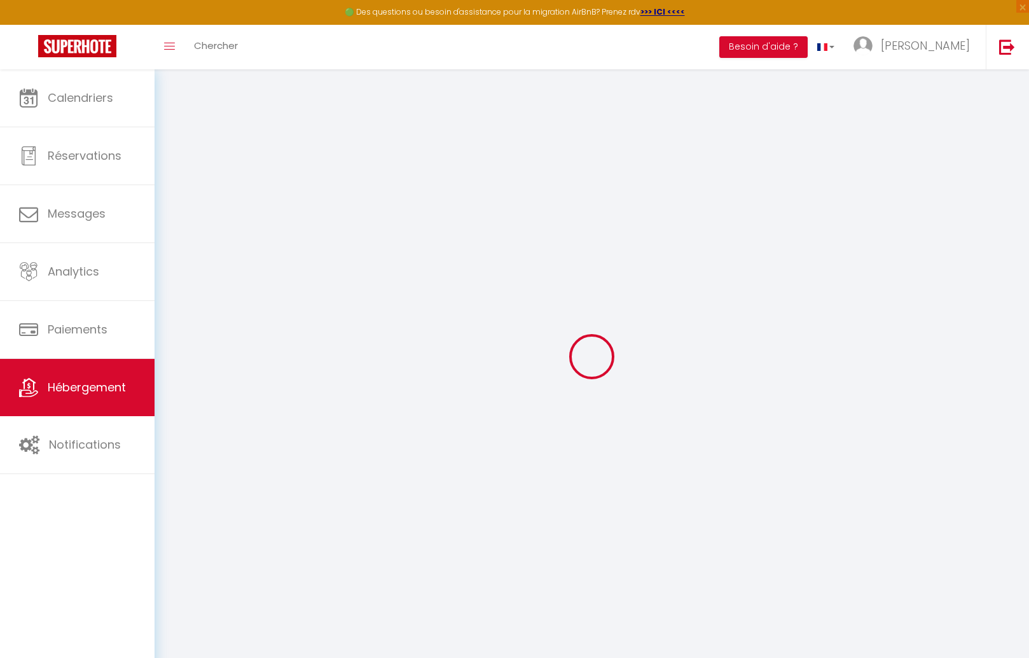
checkbox input "false"
select select
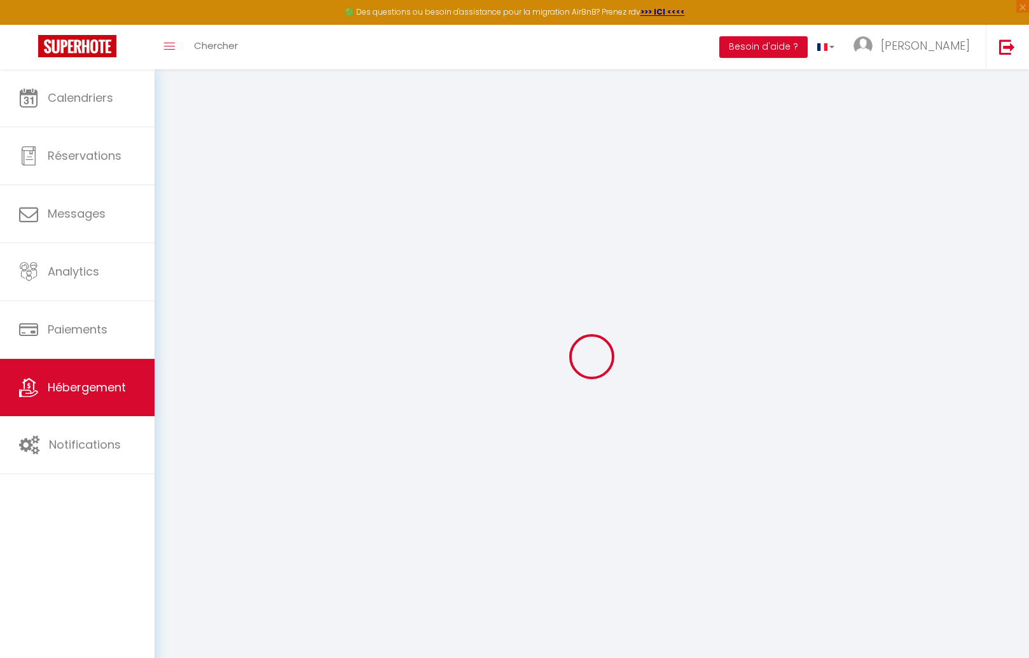
type input "CASA [PERSON_NAME]"
type input "[PERSON_NAME]"
type input "[STREET_ADDRESS]"
type input "06000"
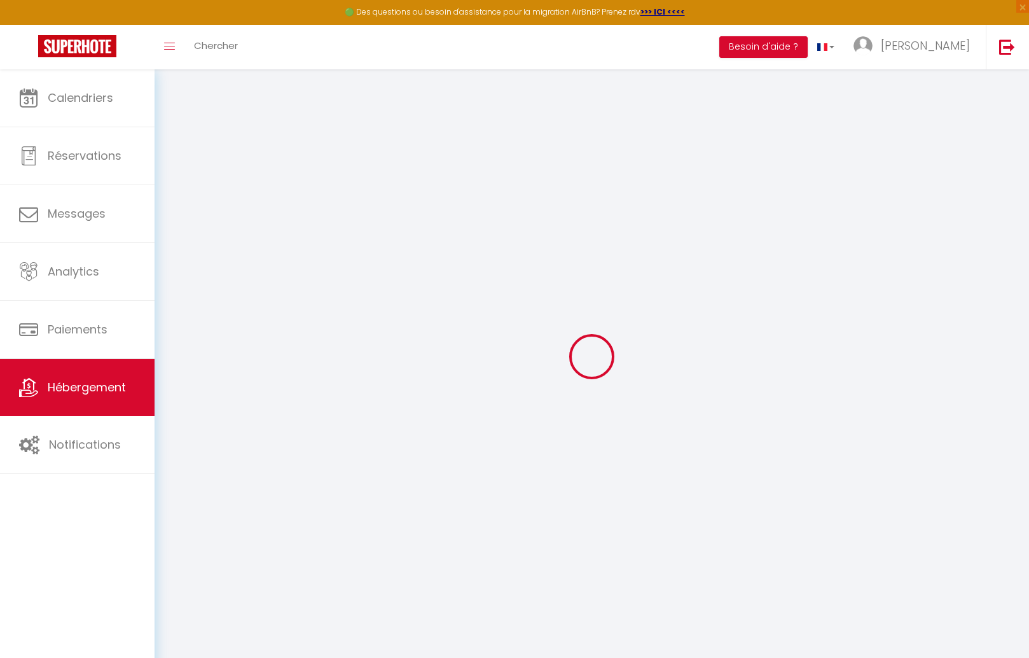
type input "nice"
type input "45"
type input "15"
type input "50"
type input "4.02"
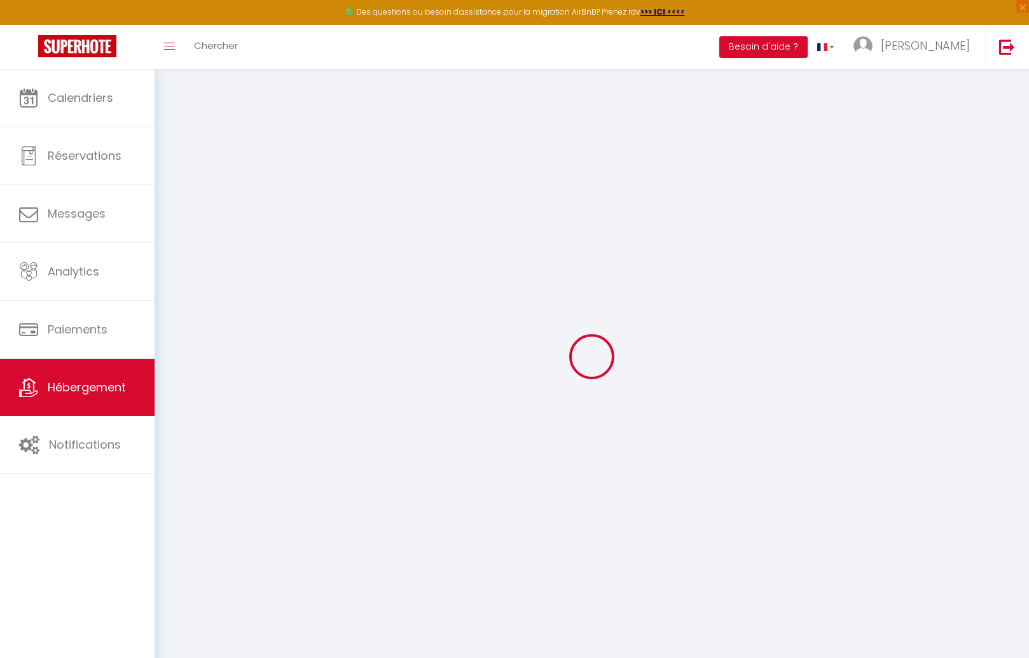
type input "5.36"
type input "300"
select select
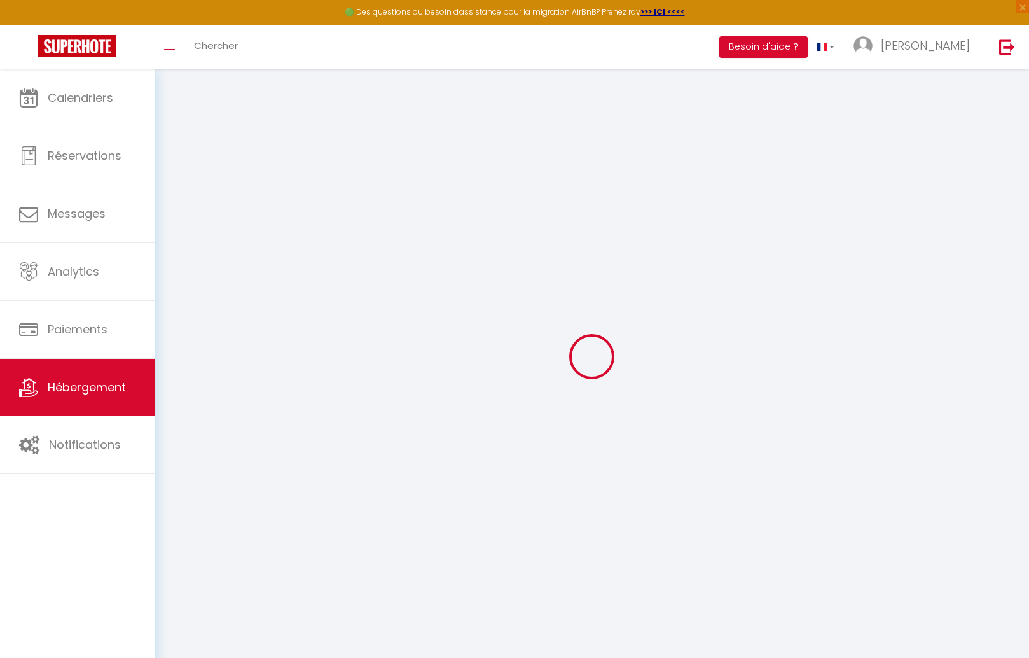
select select
type input "4 PASSAGE COGNET"
type input "06000"
type input "NICE"
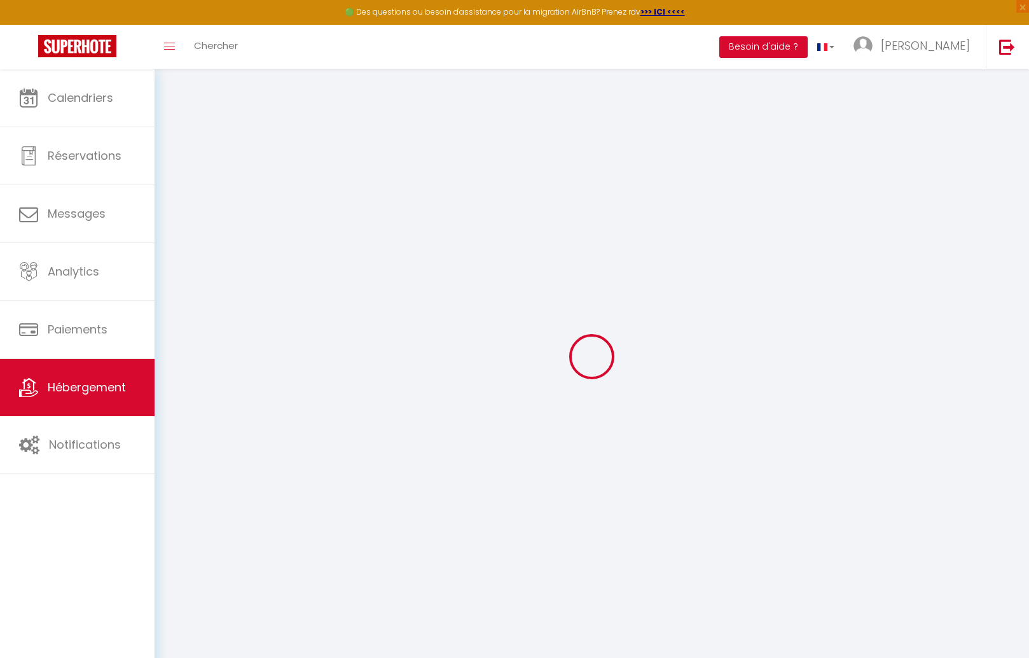
type input "[EMAIL_ADDRESS][DOMAIN_NAME]"
select select "2139"
checkbox input "false"
checkbox input "true"
checkbox input "false"
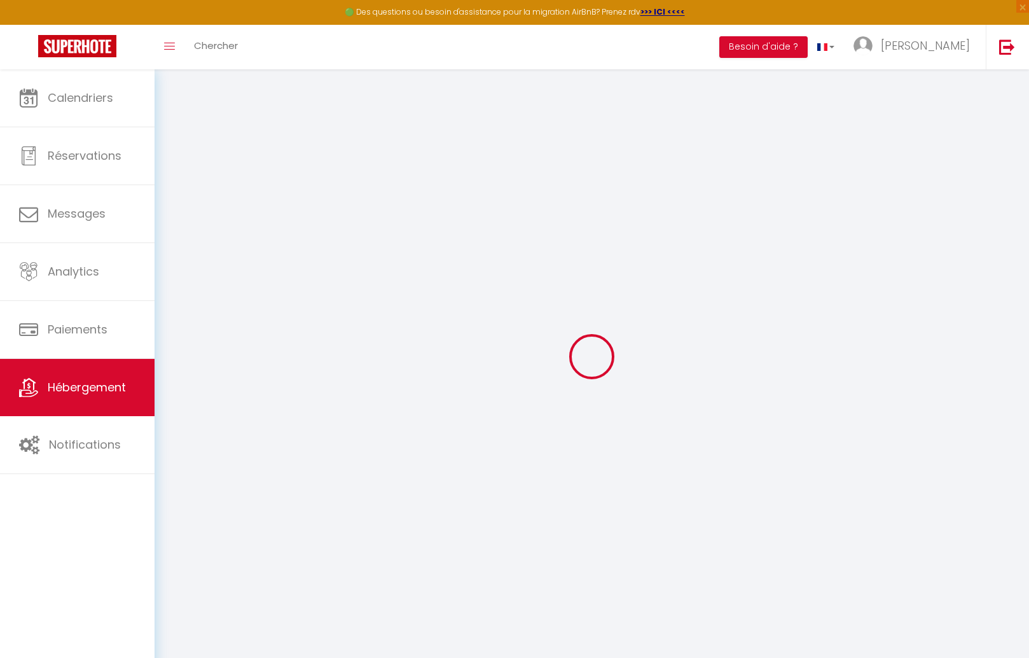
checkbox input "false"
radio input "true"
type input "0"
select select
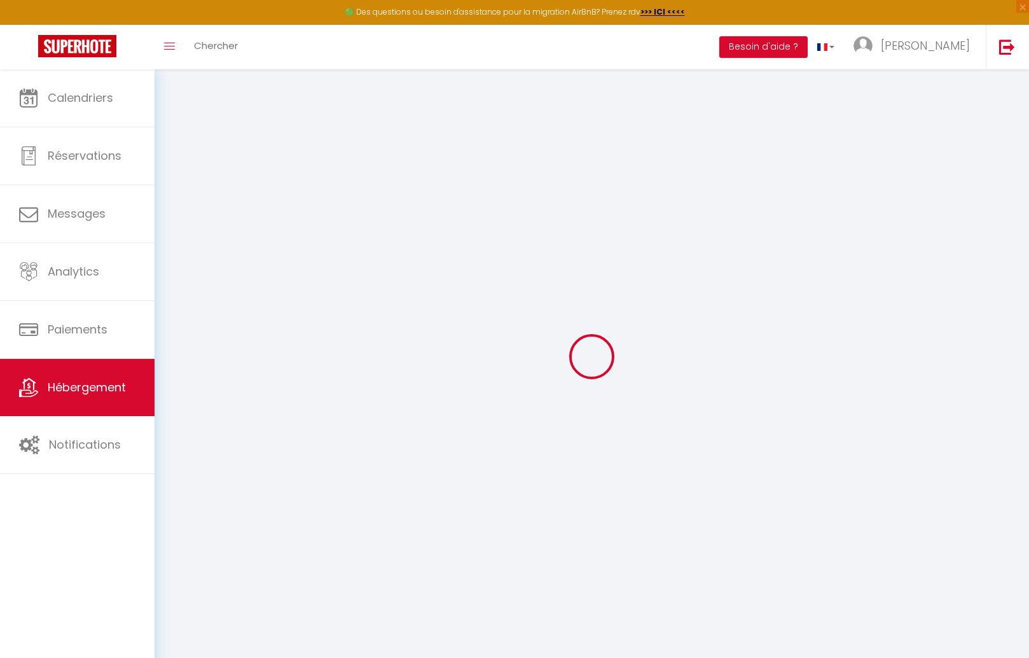
select select
checkbox input "false"
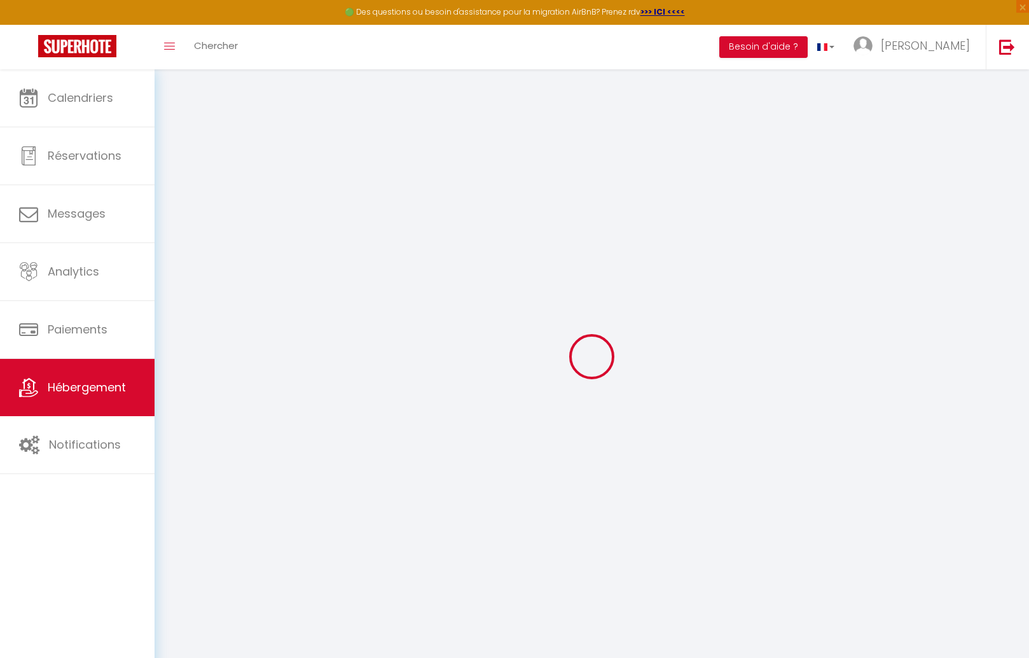
checkbox input "true"
checkbox input "false"
checkbox input "true"
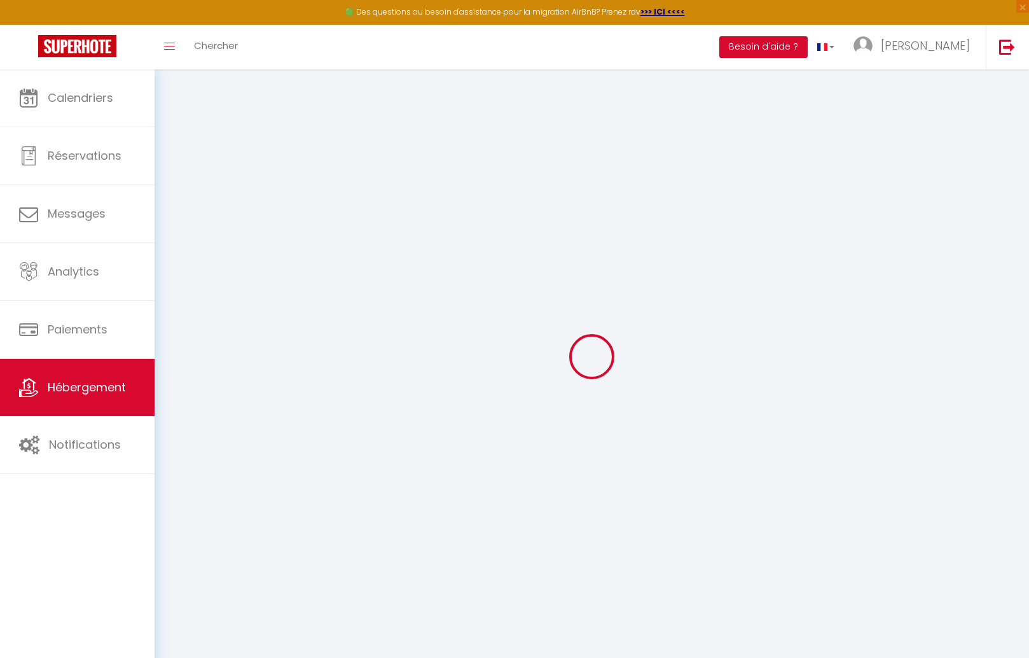
checkbox input "false"
select select "17:00"
select select "22:00"
select select "11:00"
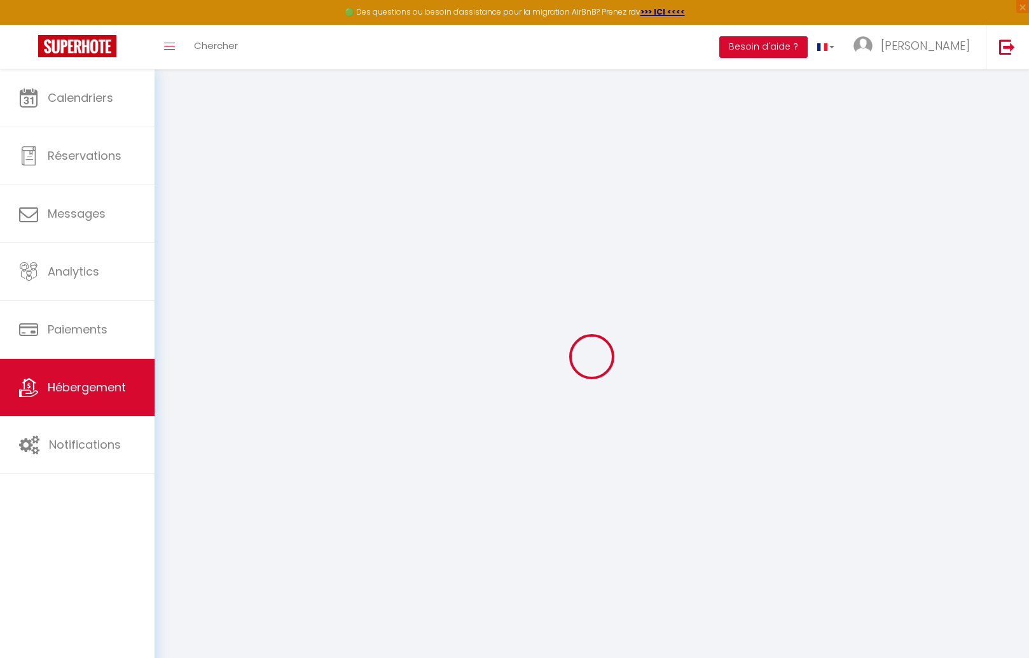
select select "30"
select select "120"
checkbox input "false"
checkbox input "true"
checkbox input "false"
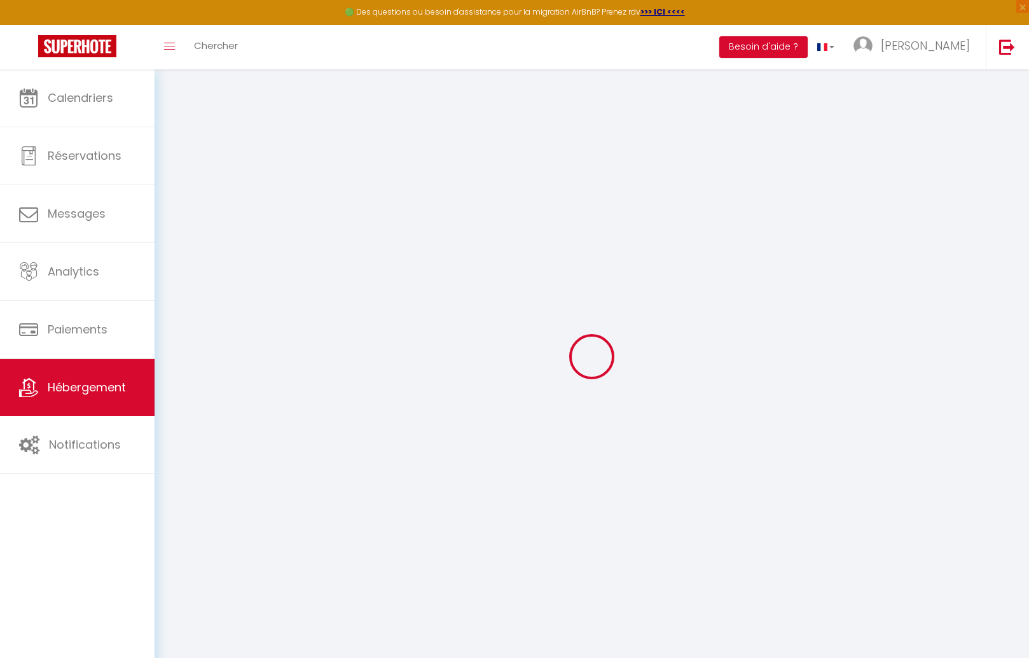
checkbox input "false"
click at [859, 253] on div at bounding box center [592, 356] width 844 height 543
checkbox input "false"
checkbox input "true"
checkbox input "false"
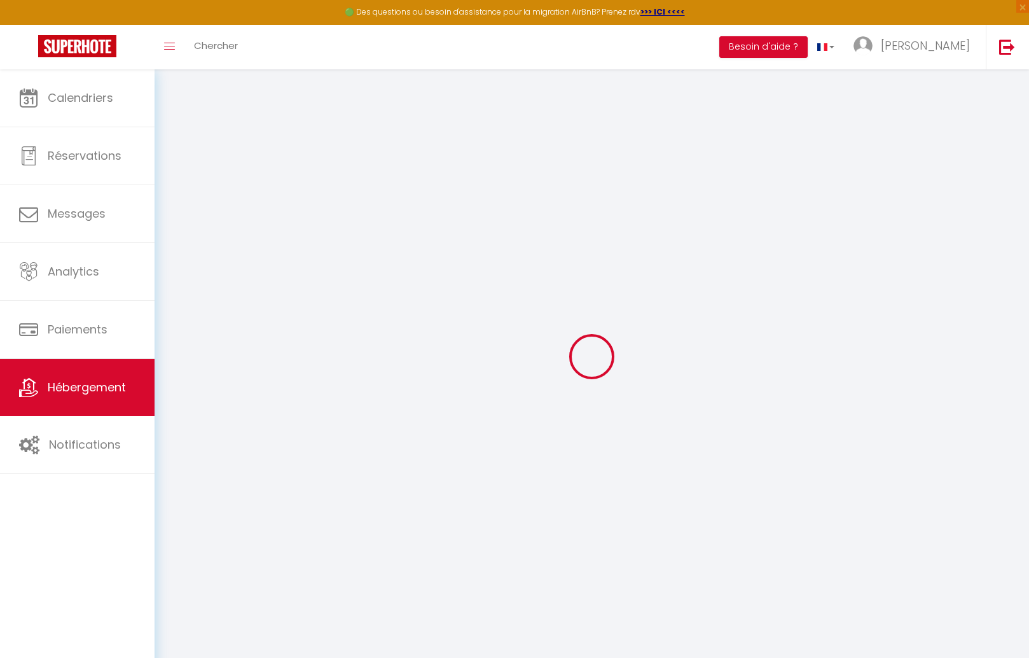
checkbox input "false"
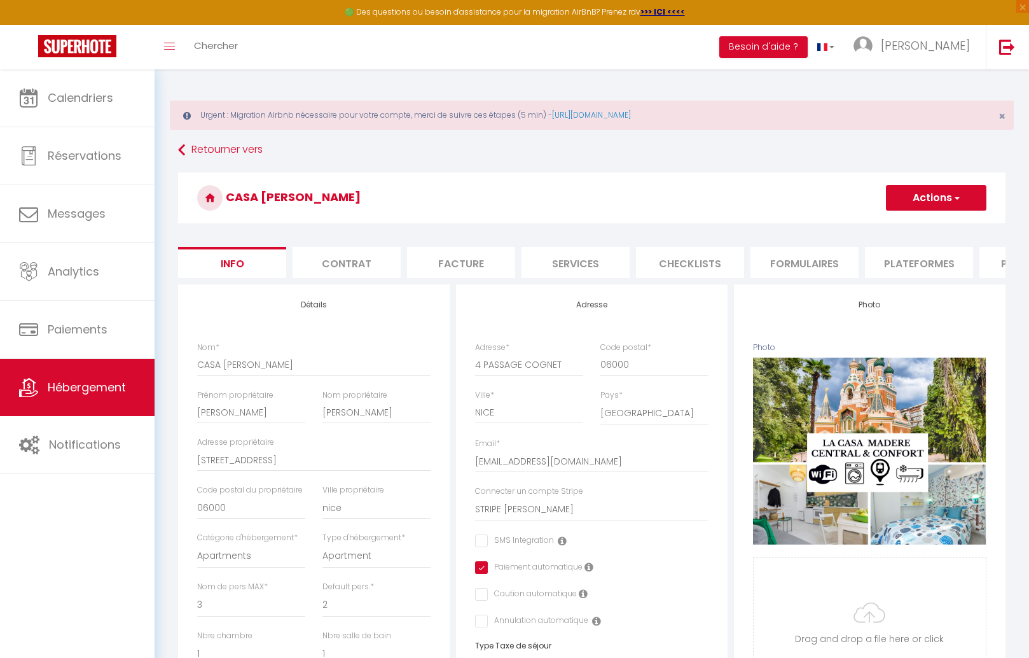
click at [901, 264] on li "Plateformes" at bounding box center [919, 262] width 108 height 31
select select
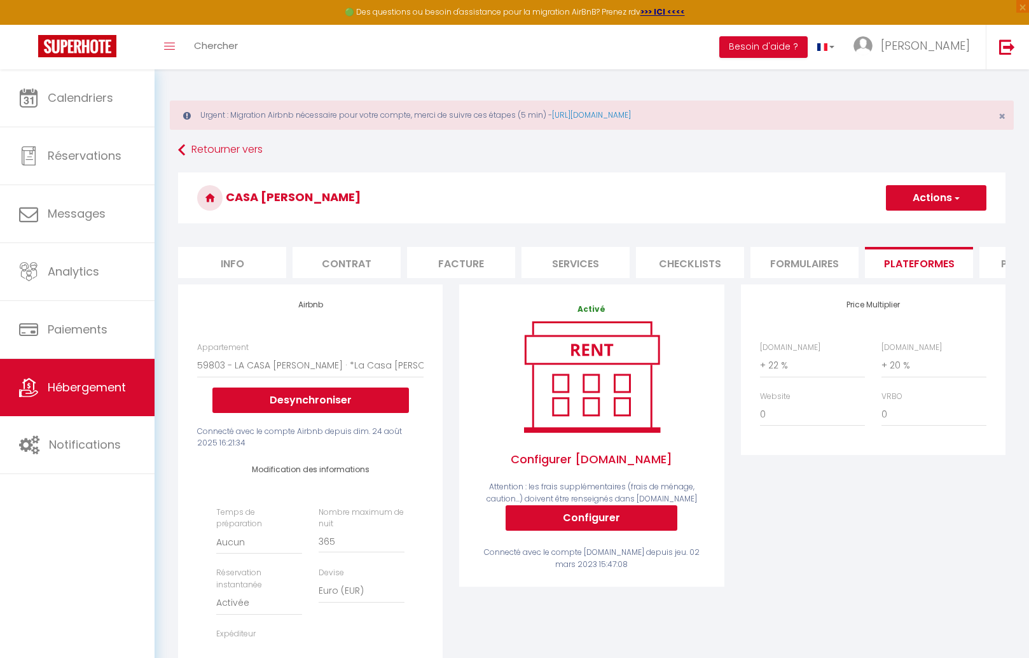
click at [803, 262] on li "Formulaires" at bounding box center [805, 262] width 108 height 31
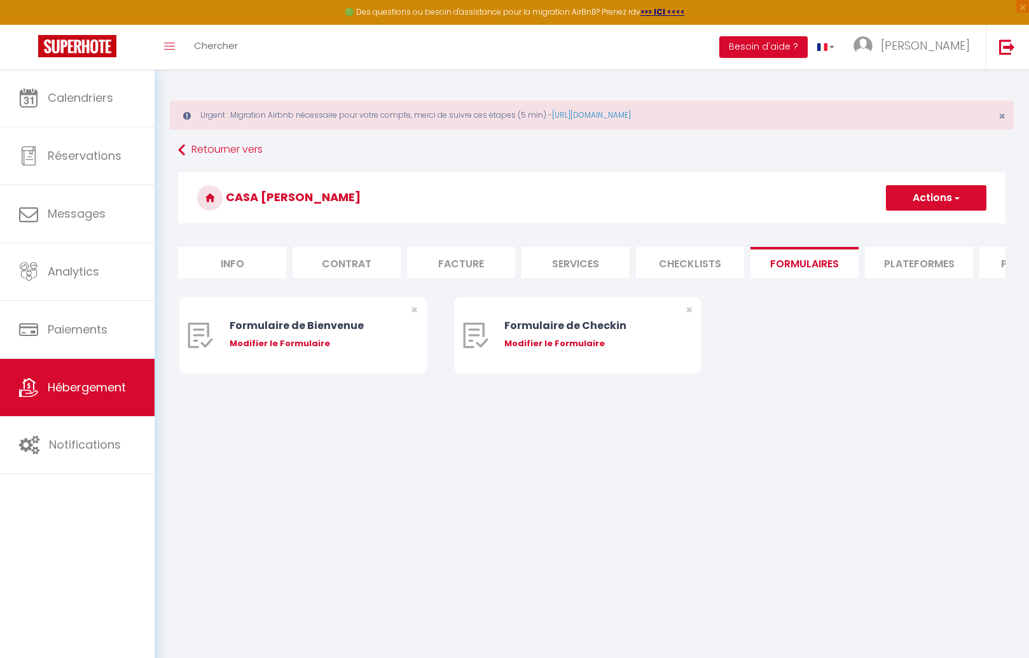
click at [571, 271] on li "Services" at bounding box center [576, 262] width 108 height 31
select select
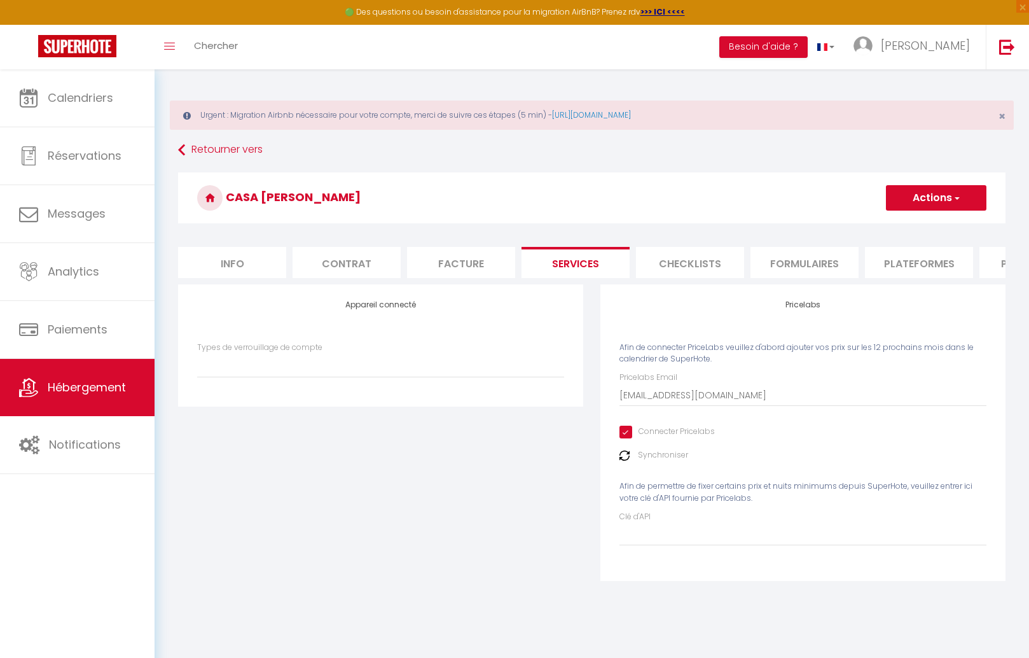
click at [625, 460] on img at bounding box center [624, 455] width 10 height 10
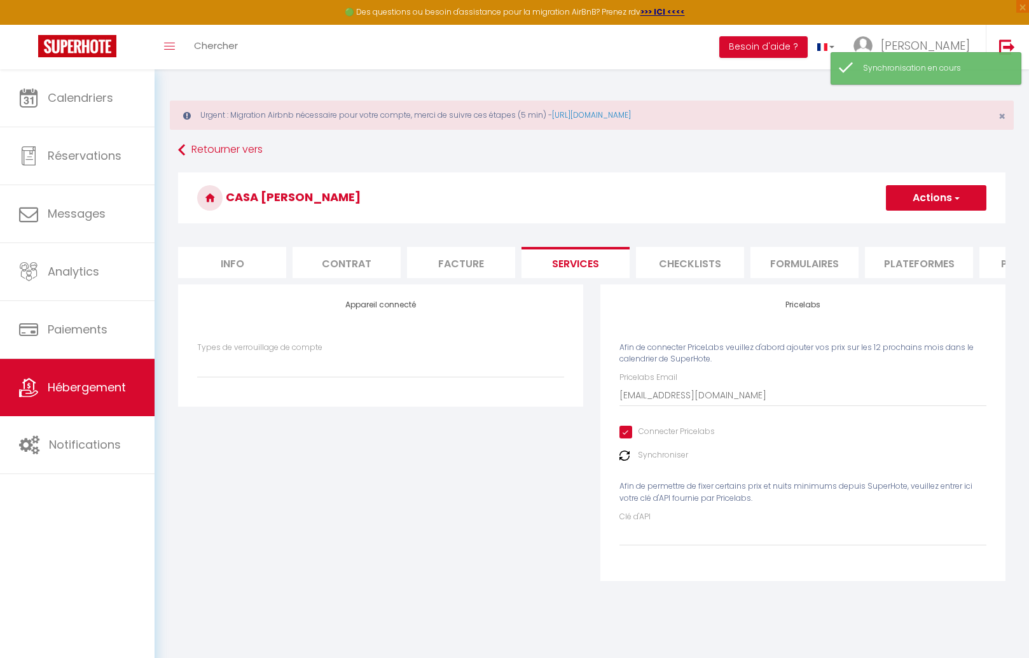
click at [630, 461] on div "Synchroniser" at bounding box center [802, 455] width 367 height 12
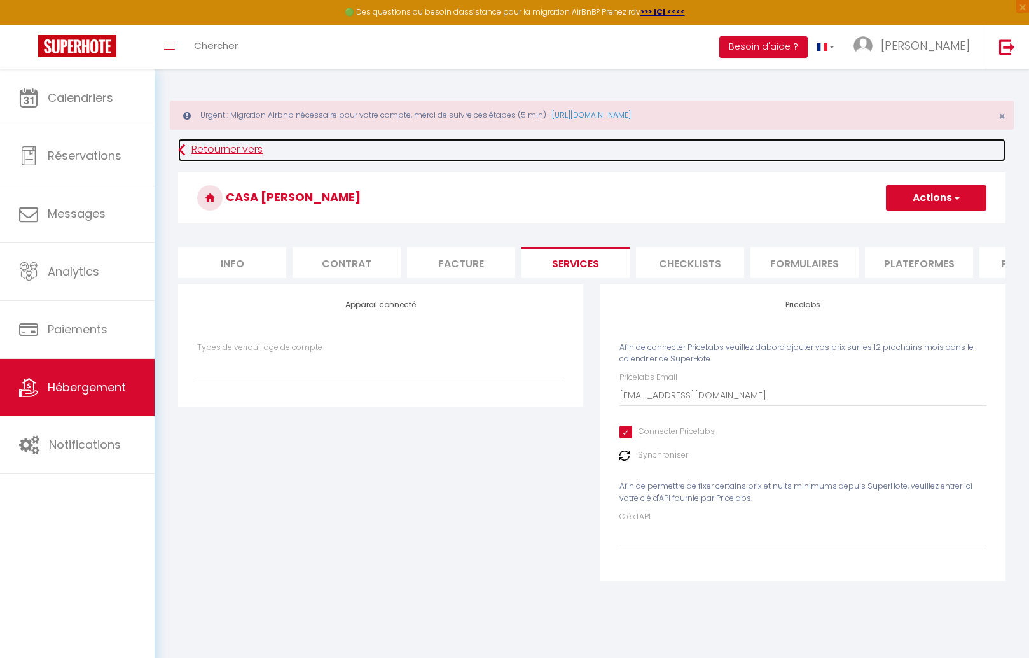
click at [197, 146] on link "Retourner vers" at bounding box center [591, 150] width 827 height 23
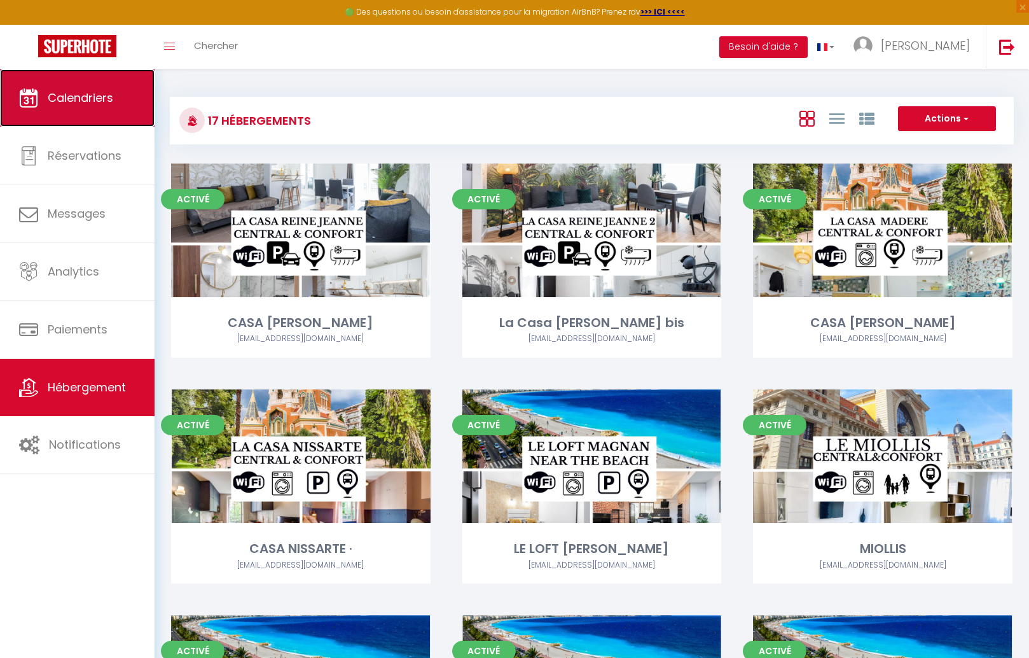
click at [100, 106] on link "Calendriers" at bounding box center [77, 97] width 155 height 57
